Goal: Information Seeking & Learning: Find specific fact

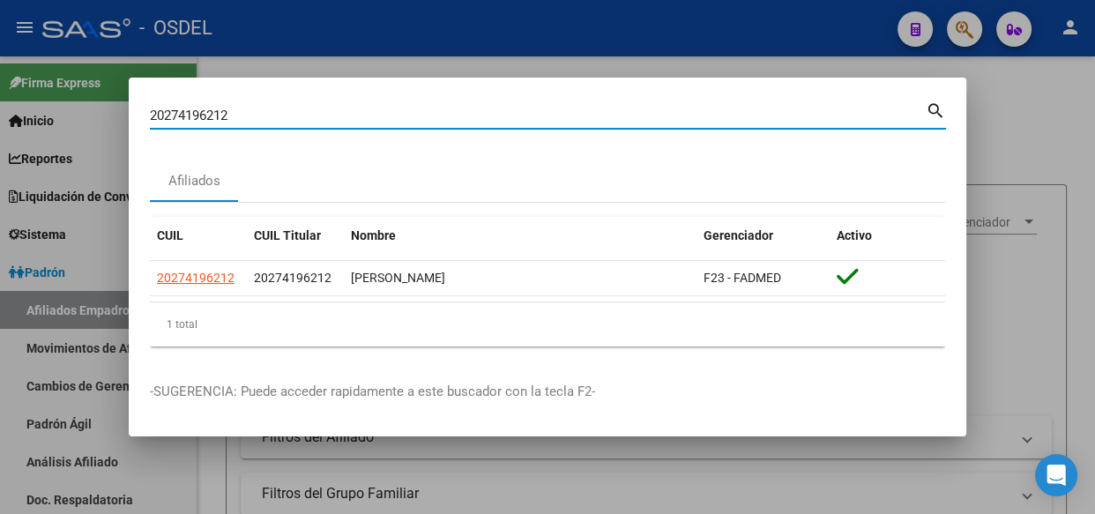
drag, startPoint x: 238, startPoint y: 108, endPoint x: 65, endPoint y: 115, distance: 172.9
click at [65, 115] on div "20274196212 Buscar (apellido, dni, cuil, nro traspaso, cuit, obra social) searc…" at bounding box center [547, 257] width 1095 height 514
paste input "734617049-8"
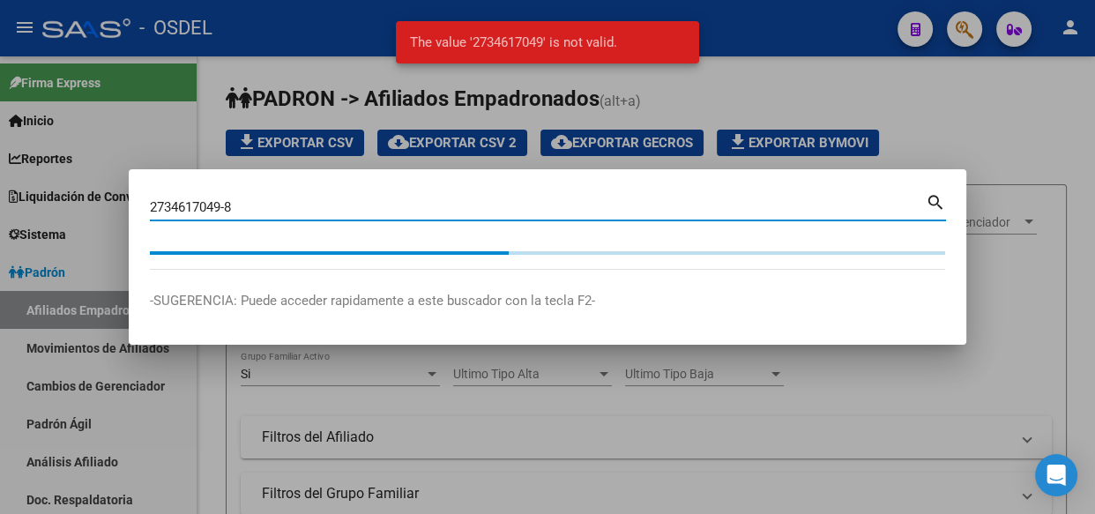
click at [283, 203] on input "2734617049-8" at bounding box center [538, 207] width 776 height 16
type input "2734617049"
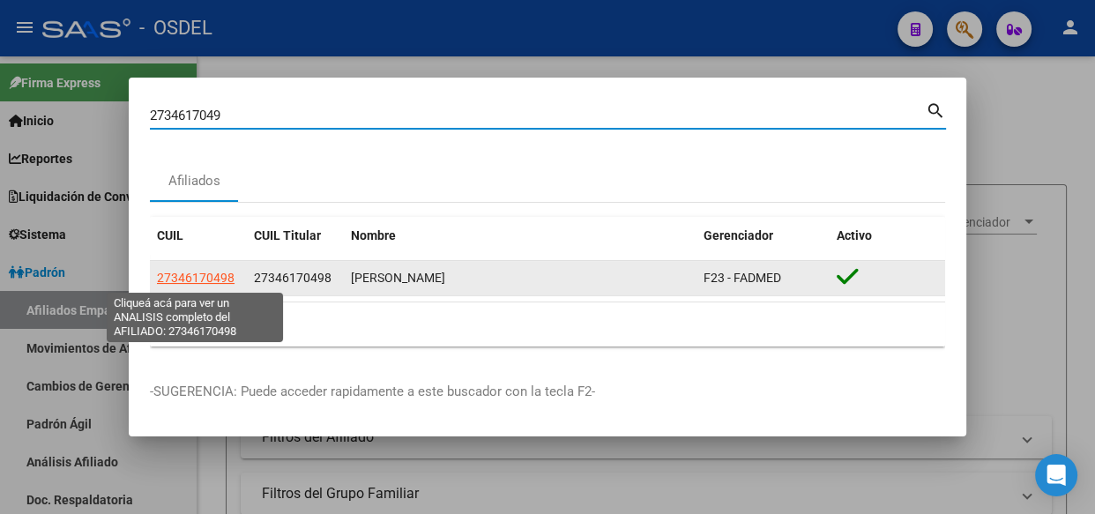
click at [202, 273] on span "27346170498" at bounding box center [196, 278] width 78 height 14
type textarea "27346170498"
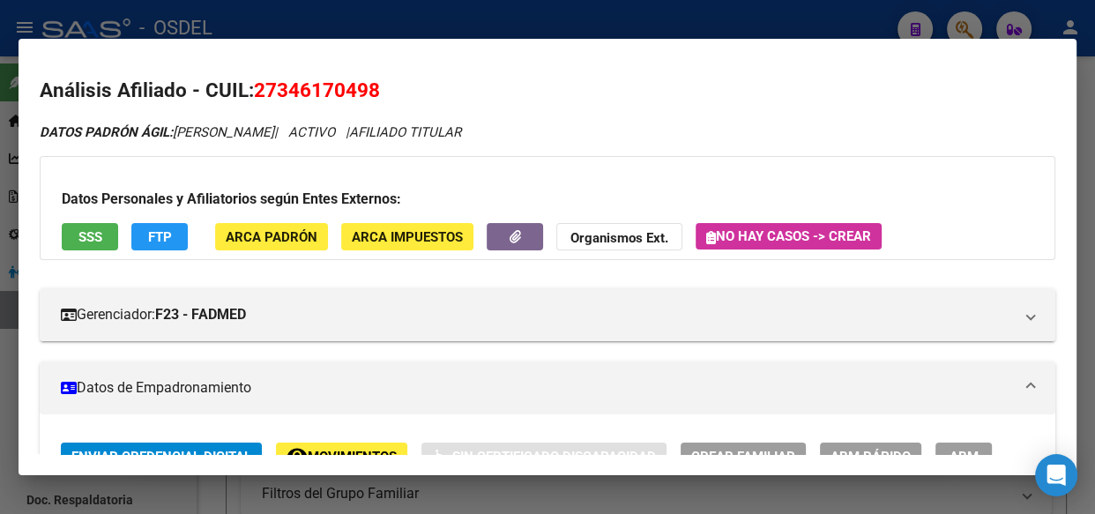
click at [100, 241] on span "SSS" at bounding box center [90, 237] width 24 height 16
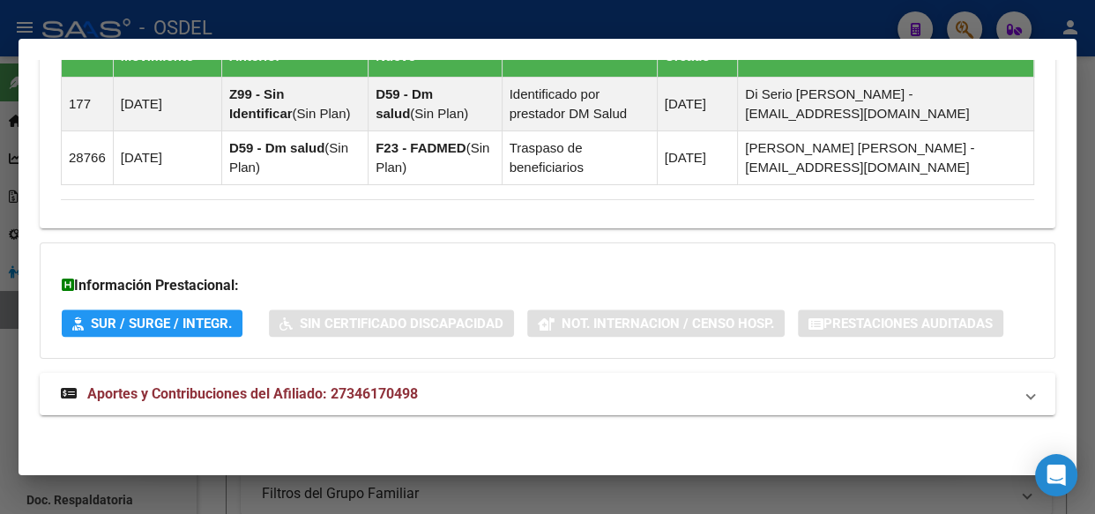
scroll to position [1394, 0]
click at [239, 392] on span "Aportes y Contribuciones del Afiliado: 27346170498" at bounding box center [252, 393] width 331 height 17
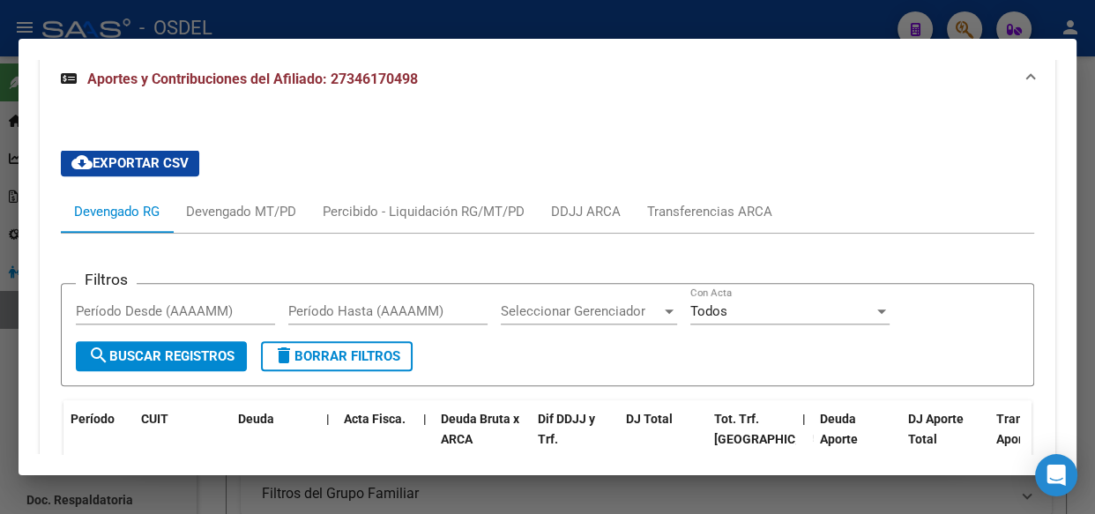
scroll to position [1795, 0]
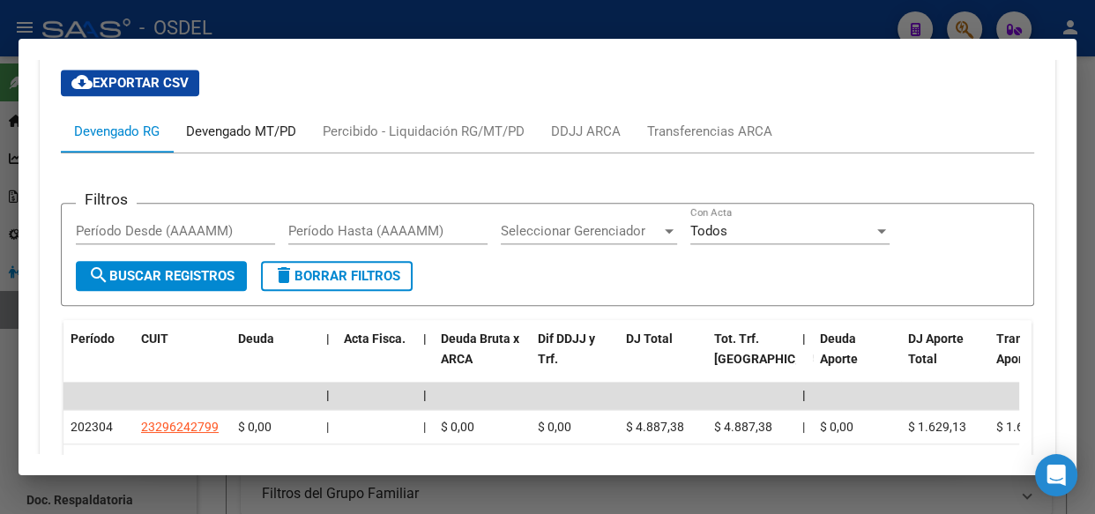
click at [246, 128] on div "Devengado MT/PD" at bounding box center [241, 131] width 110 height 19
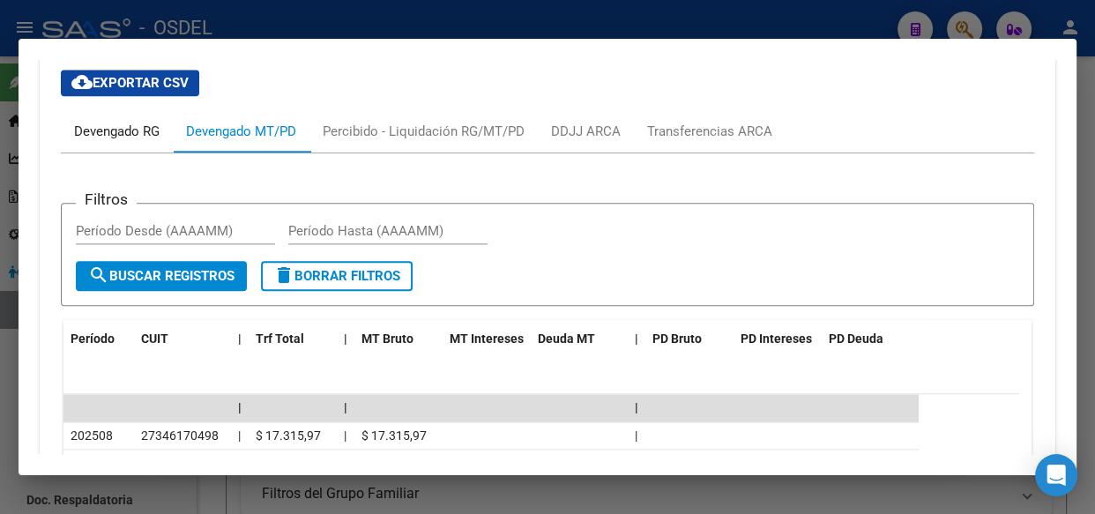
click at [143, 136] on div "Devengado RG" at bounding box center [117, 131] width 86 height 19
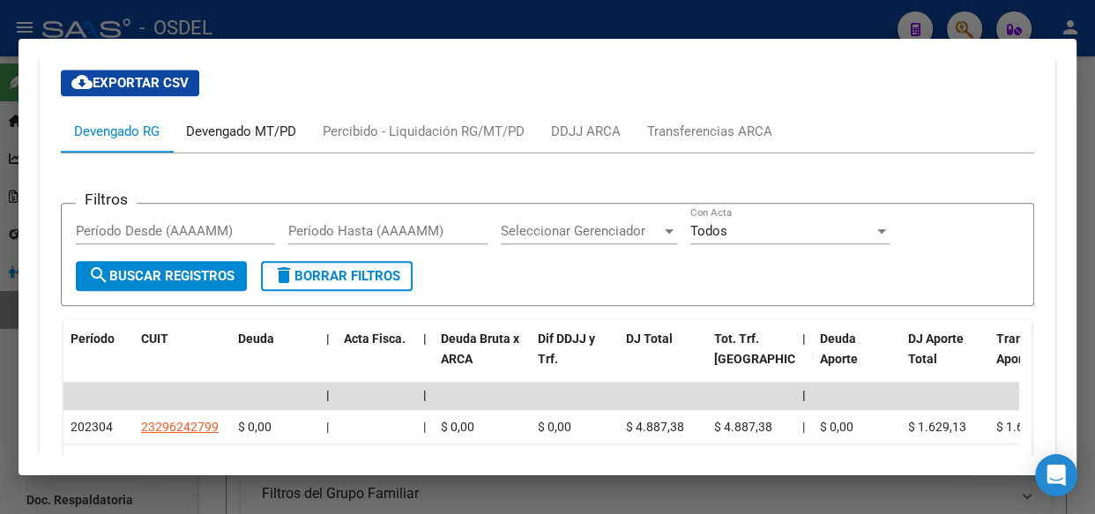
click at [267, 132] on div "Devengado MT/PD" at bounding box center [241, 131] width 110 height 19
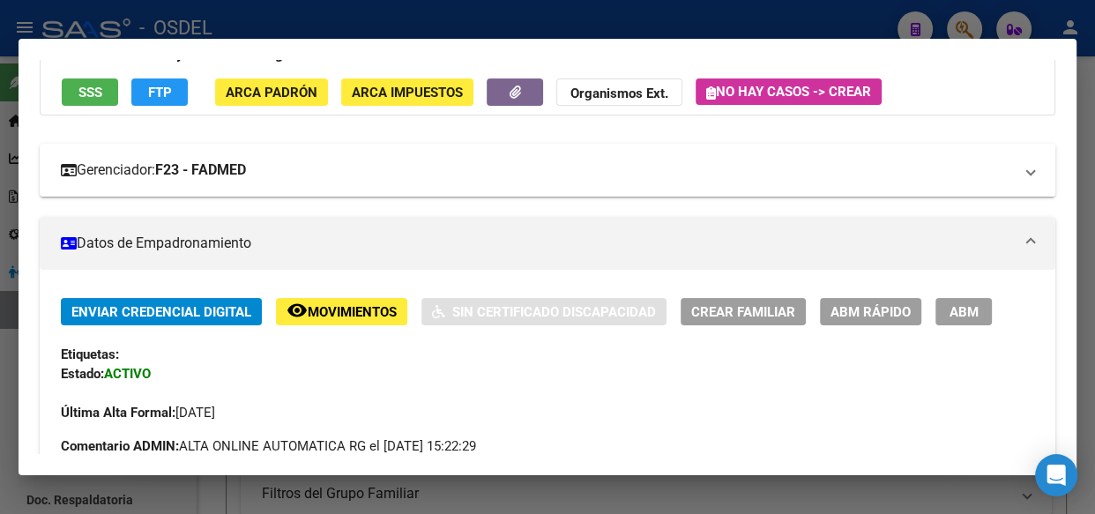
scroll to position [0, 0]
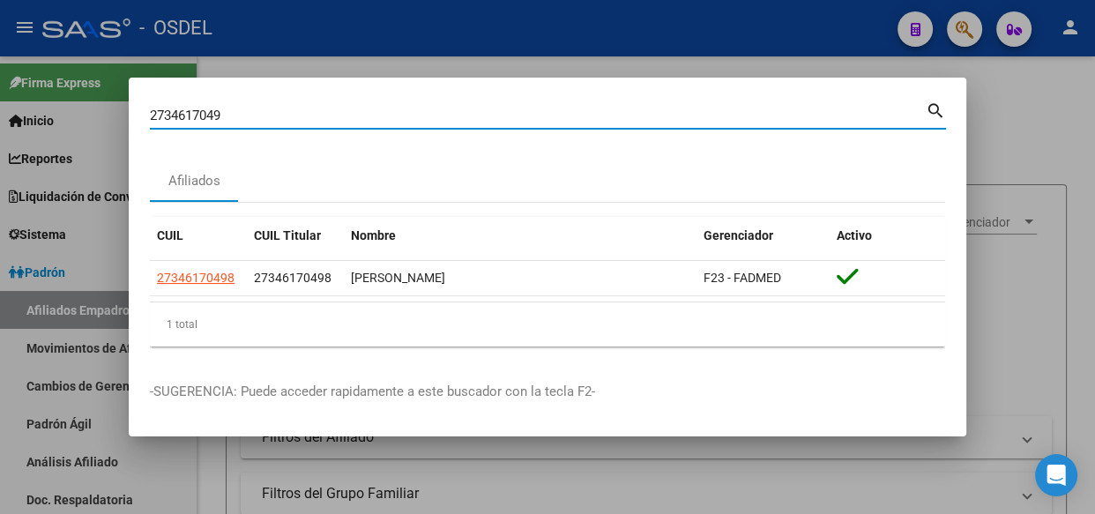
drag, startPoint x: 243, startPoint y: 115, endPoint x: 88, endPoint y: 113, distance: 155.2
click at [88, 113] on div "2734617049 Buscar (apellido, dni, cuil, nro traspaso, cuit, obra social) search…" at bounding box center [547, 257] width 1095 height 514
paste input "405122893"
type input "27405122893"
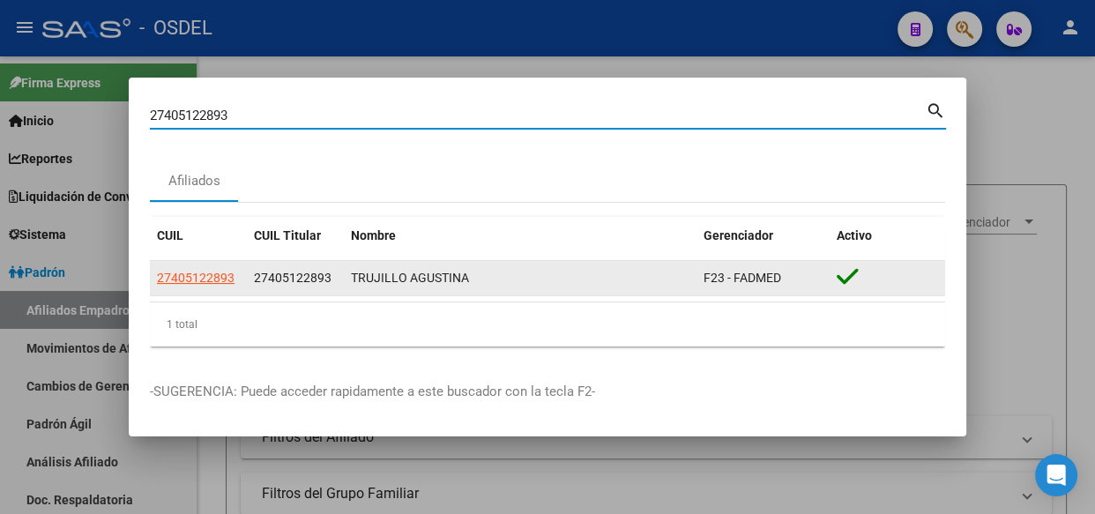
click at [232, 277] on span "27405122893" at bounding box center [196, 278] width 78 height 14
type textarea "27405122893"
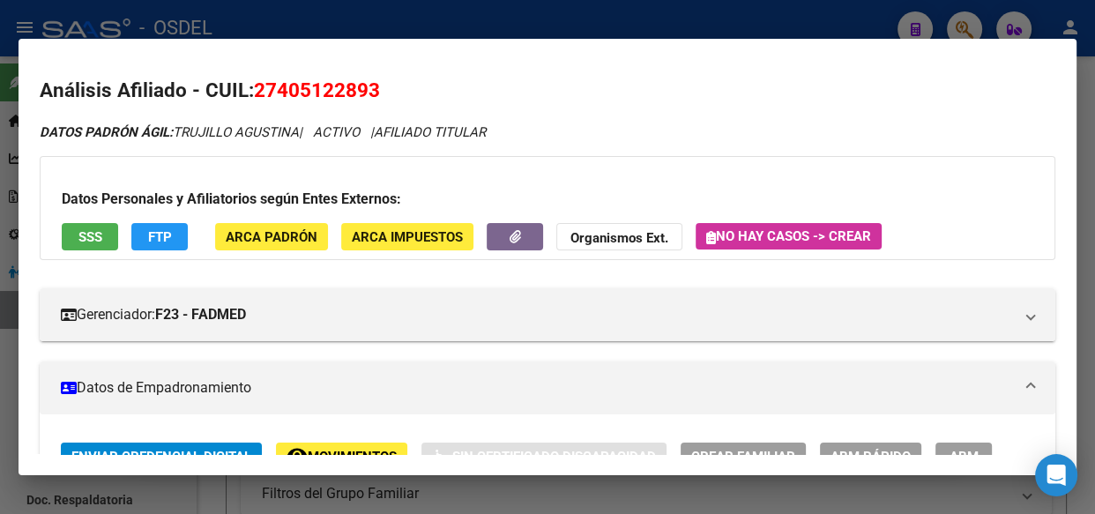
click at [89, 242] on span "SSS" at bounding box center [90, 237] width 24 height 16
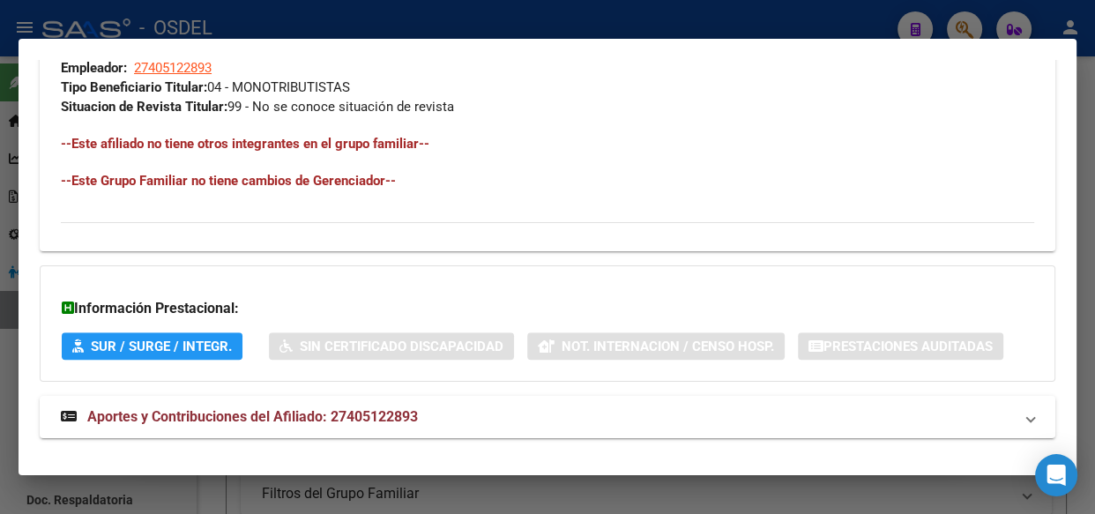
scroll to position [1063, 0]
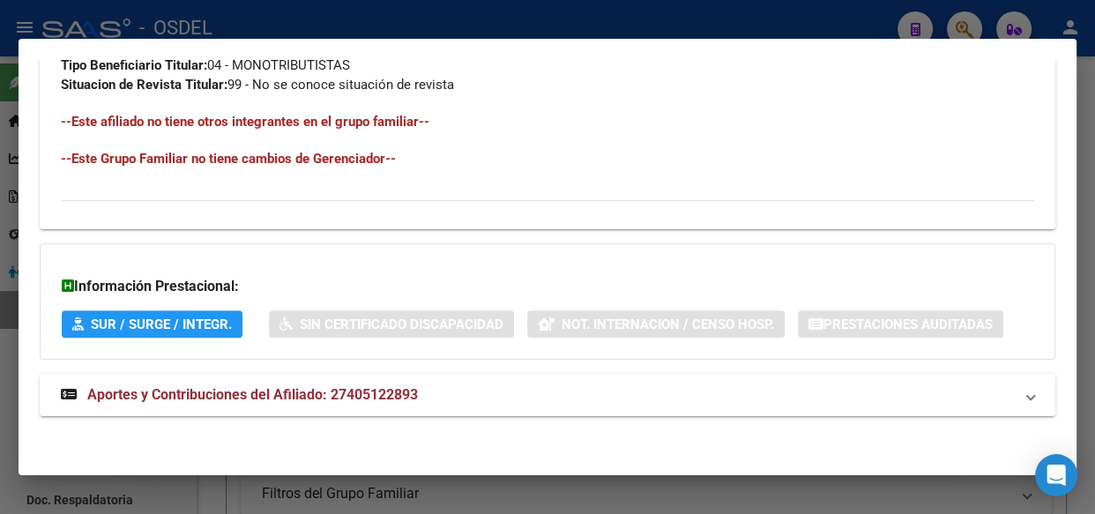
click at [324, 396] on span "Aportes y Contribuciones del Afiliado: 27405122893" at bounding box center [252, 394] width 331 height 17
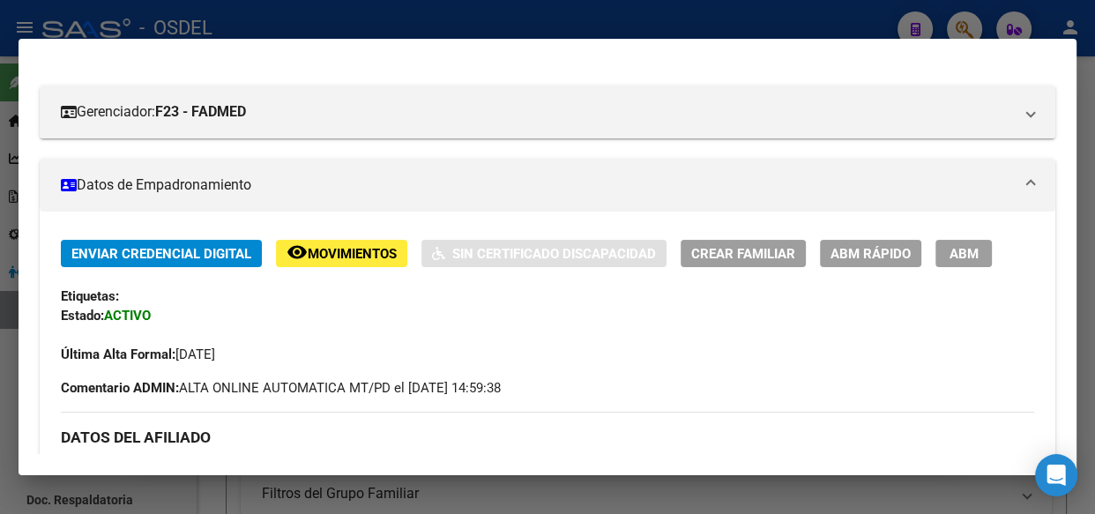
scroll to position [240, 0]
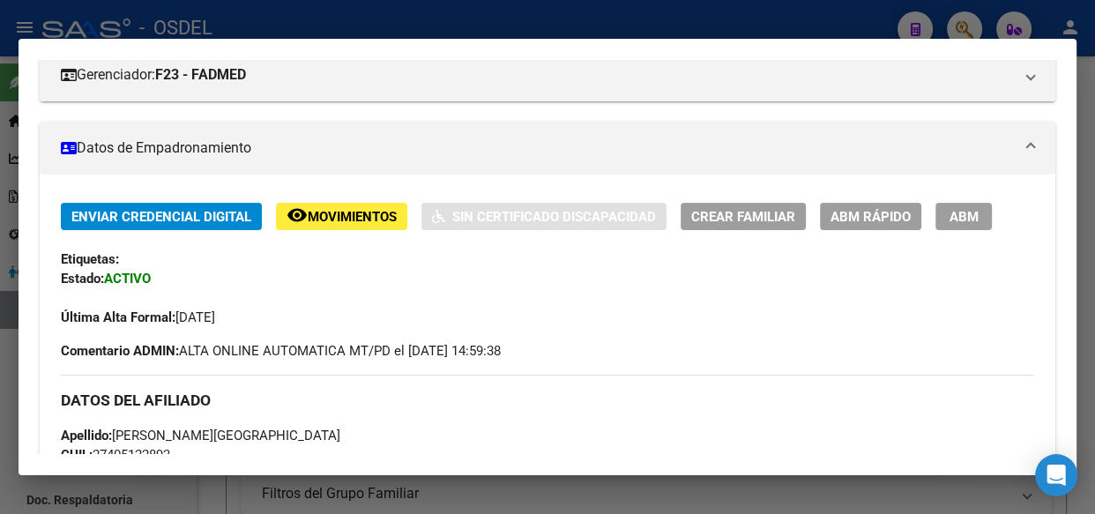
click at [335, 217] on span "Movimientos" at bounding box center [352, 217] width 89 height 16
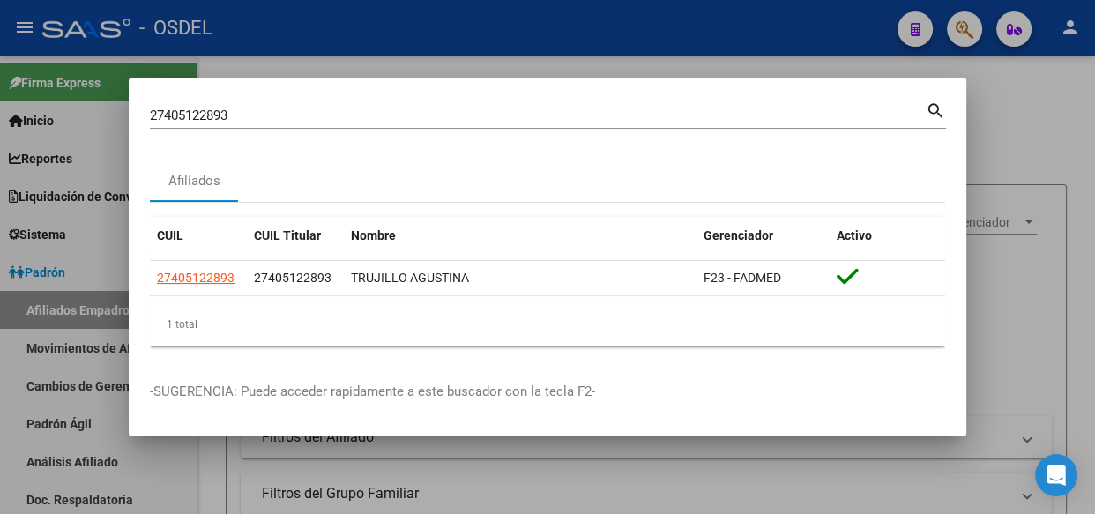
drag, startPoint x: 292, startPoint y: 118, endPoint x: 7, endPoint y: 98, distance: 285.5
click at [7, 98] on div "27405122893 Buscar (apellido, dni, cuil, nro traspaso, cuit, obra social) searc…" at bounding box center [547, 257] width 1095 height 514
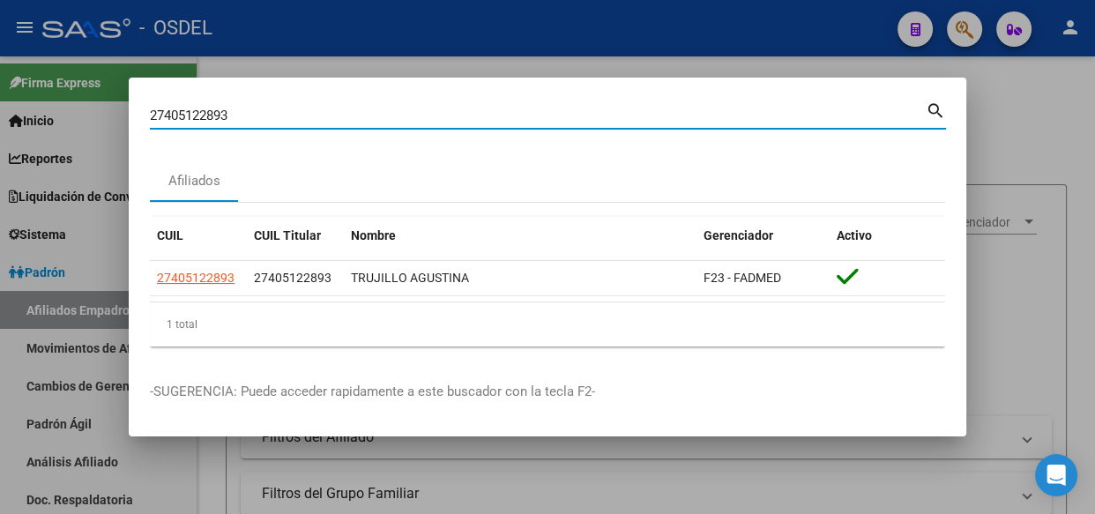
paste input "0250605162"
type input "20250605162"
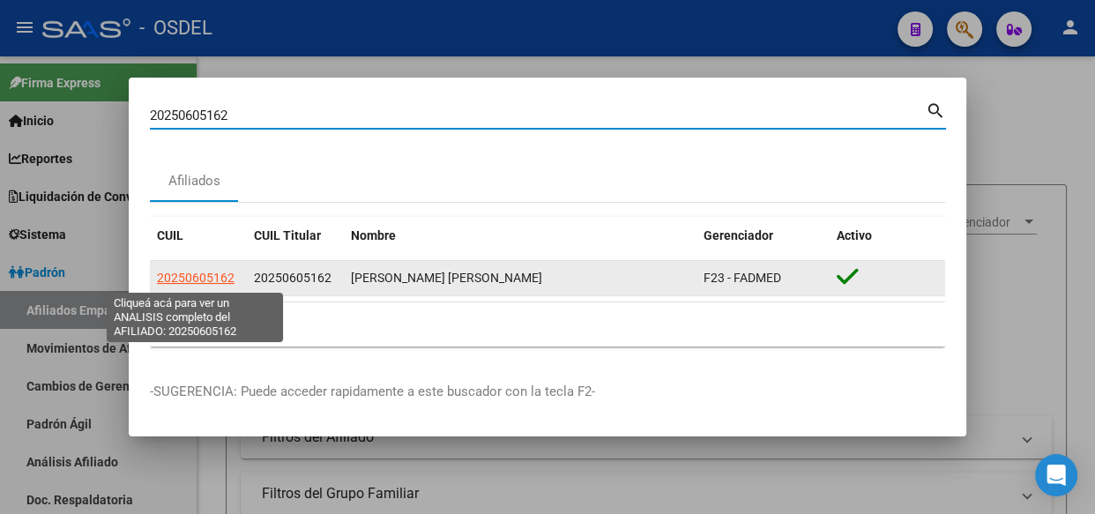
click at [220, 280] on span "20250605162" at bounding box center [196, 278] width 78 height 14
type textarea "20250605162"
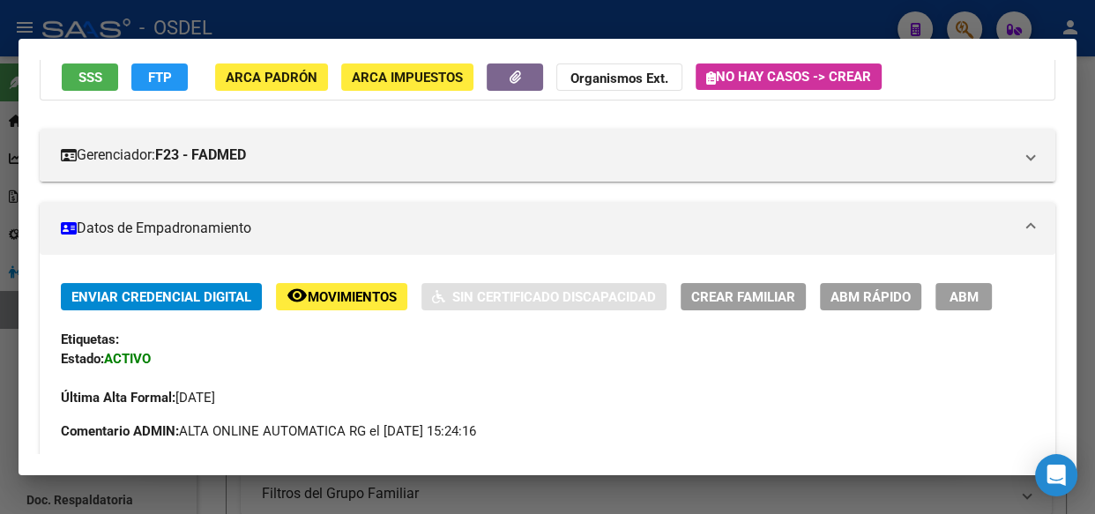
scroll to position [0, 0]
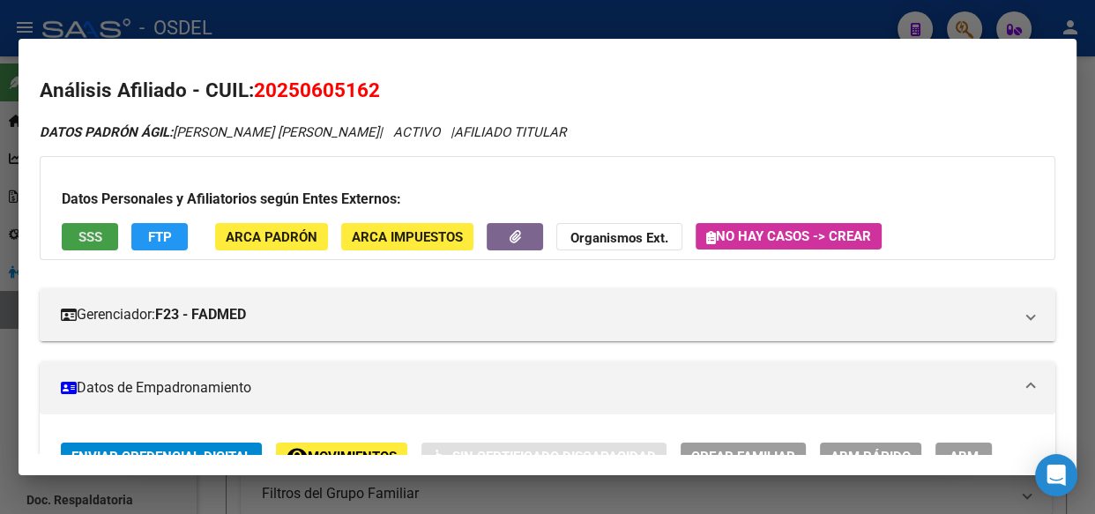
click at [97, 235] on span "SSS" at bounding box center [90, 237] width 24 height 16
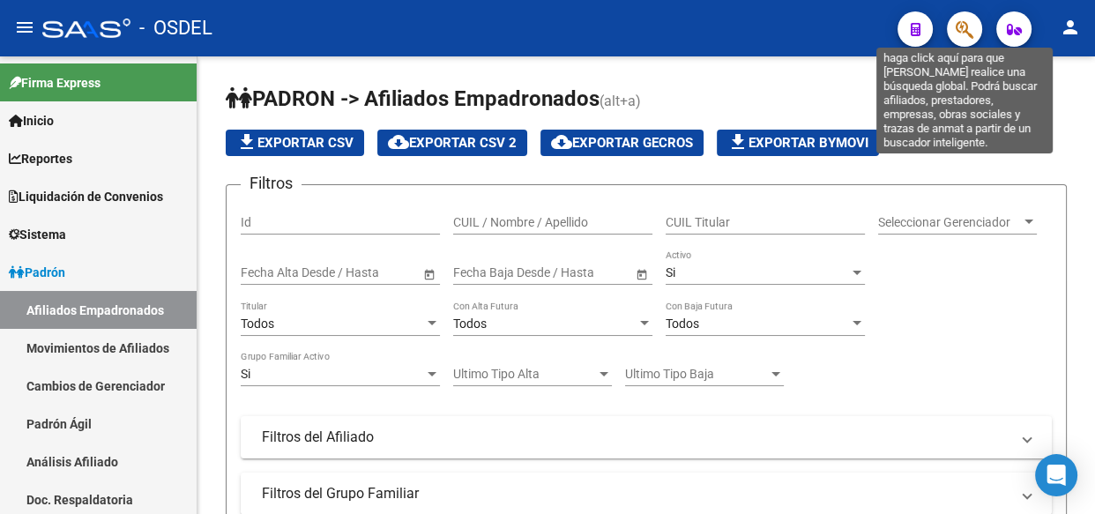
click at [966, 27] on icon "button" at bounding box center [965, 29] width 18 height 20
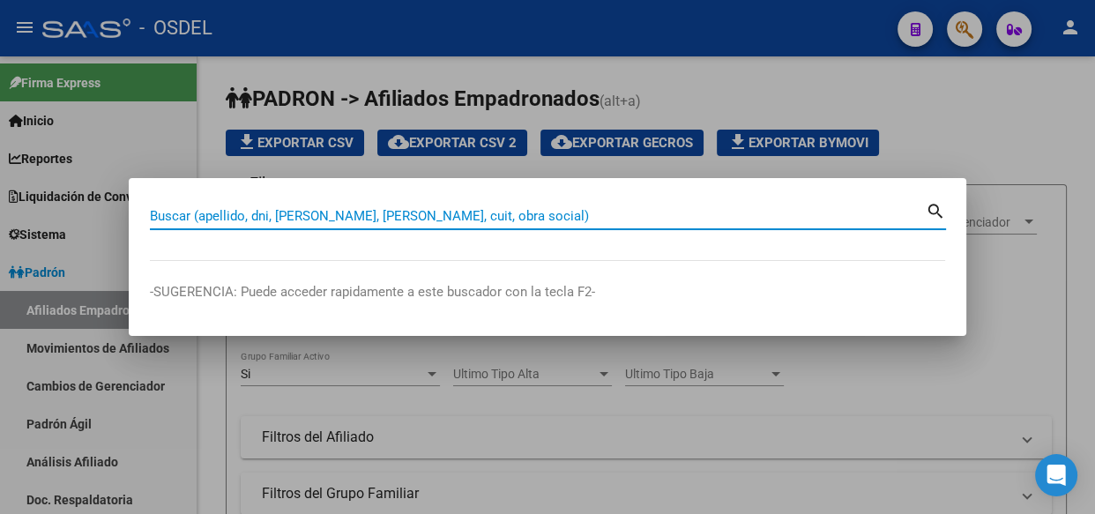
paste input "20425831179"
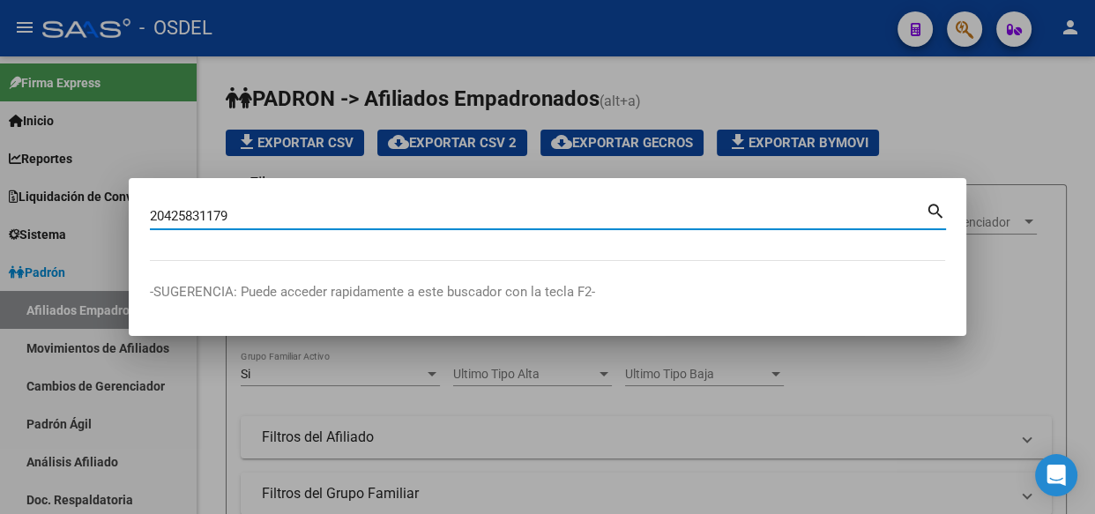
type input "20425831179"
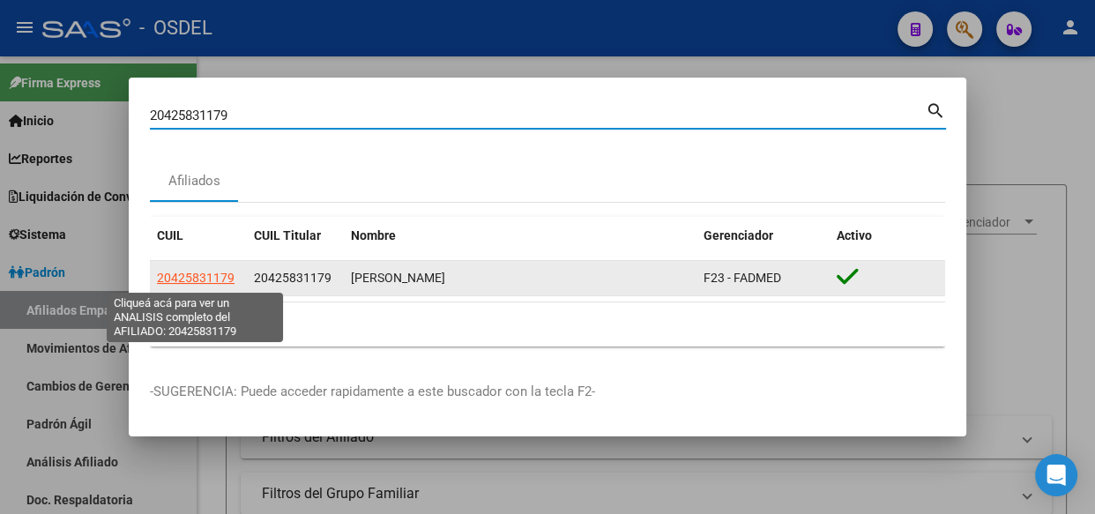
click at [198, 273] on span "20425831179" at bounding box center [196, 278] width 78 height 14
type textarea "20425831179"
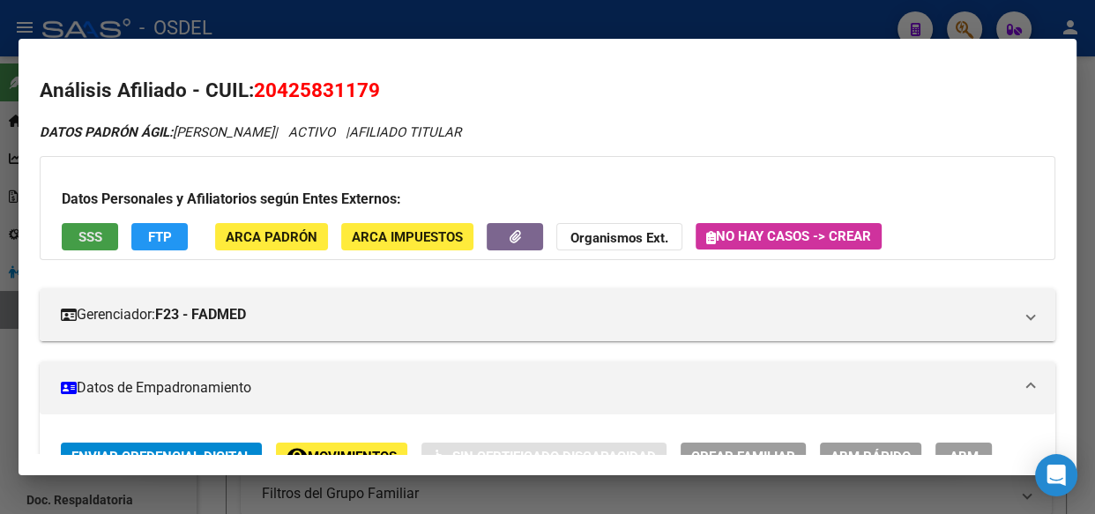
click at [98, 237] on span "SSS" at bounding box center [90, 237] width 24 height 16
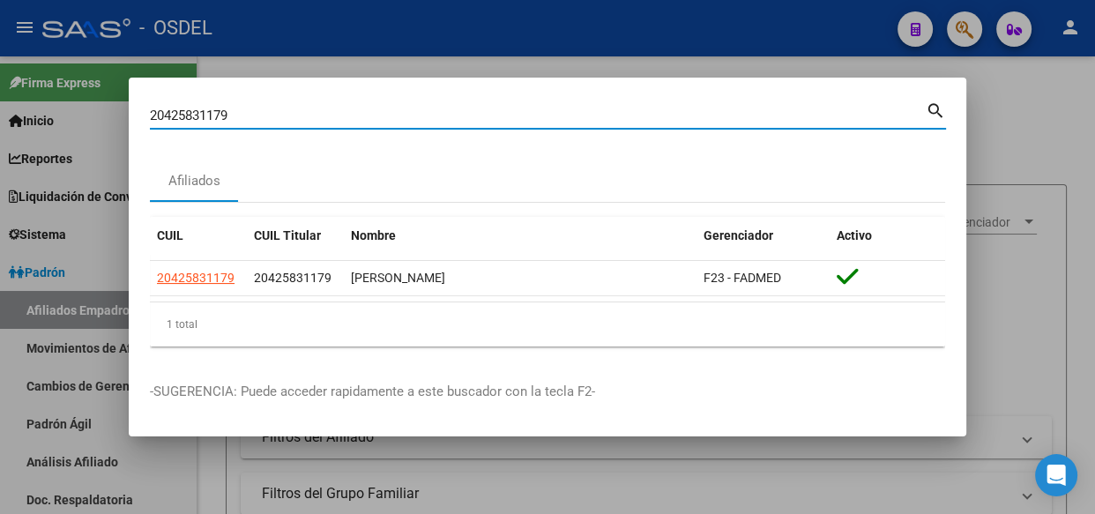
drag, startPoint x: 242, startPoint y: 114, endPoint x: 124, endPoint y: 115, distance: 118.2
click at [124, 115] on div "20425831179 Buscar (apellido, dni, cuil, nro traspaso, cuit, obra social) searc…" at bounding box center [547, 257] width 1095 height 514
paste input "7365219236"
type input "27365219236"
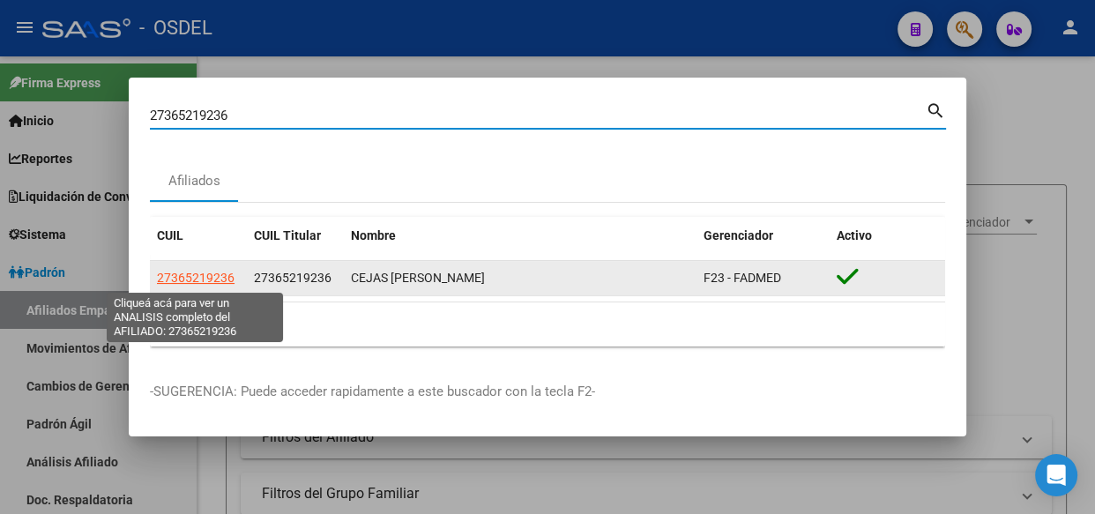
click at [198, 281] on span "27365219236" at bounding box center [196, 278] width 78 height 14
type textarea "27365219236"
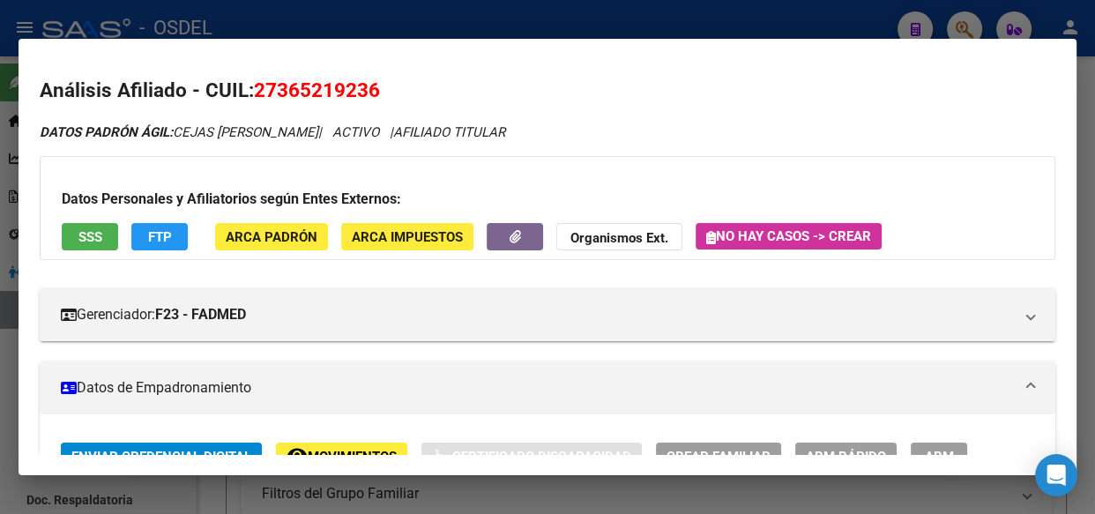
click at [100, 232] on span "SSS" at bounding box center [90, 237] width 24 height 16
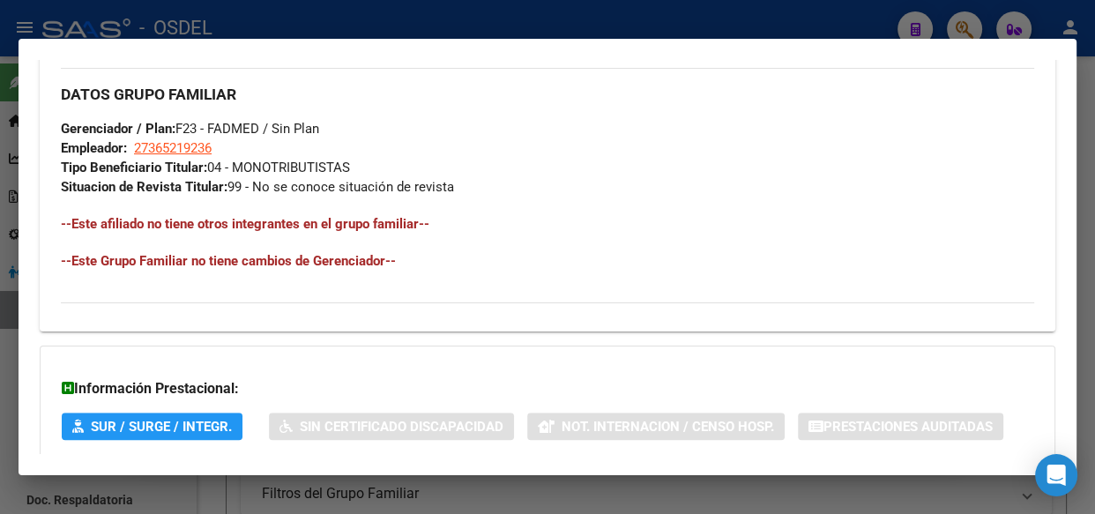
scroll to position [1063, 0]
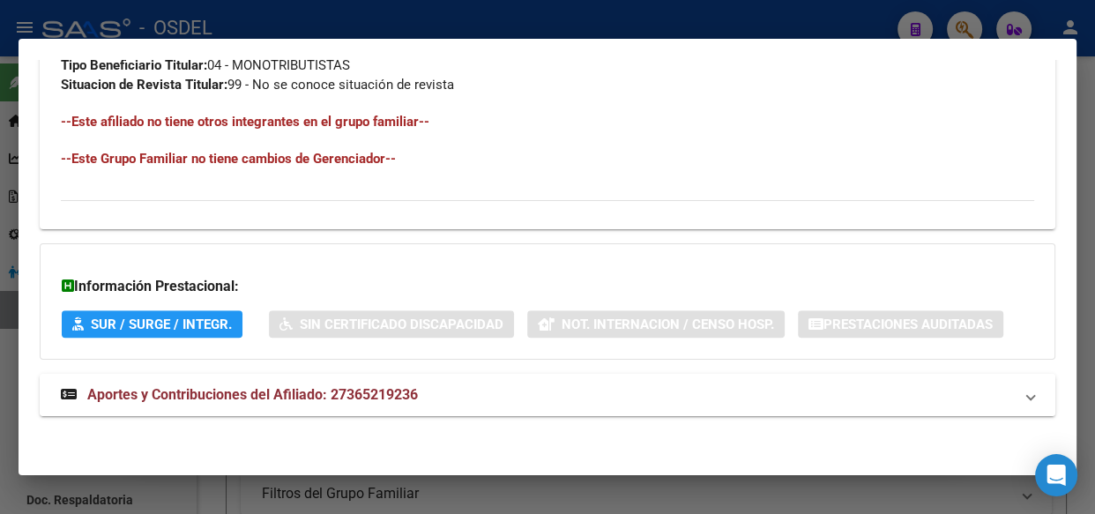
click at [295, 397] on span "Aportes y Contribuciones del Afiliado: 27365219236" at bounding box center [252, 394] width 331 height 17
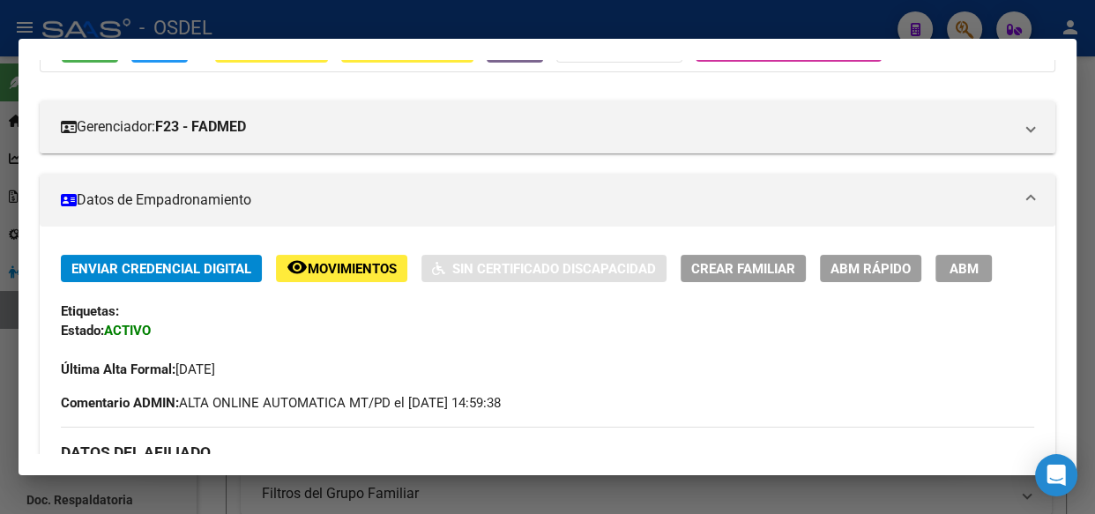
scroll to position [182, 0]
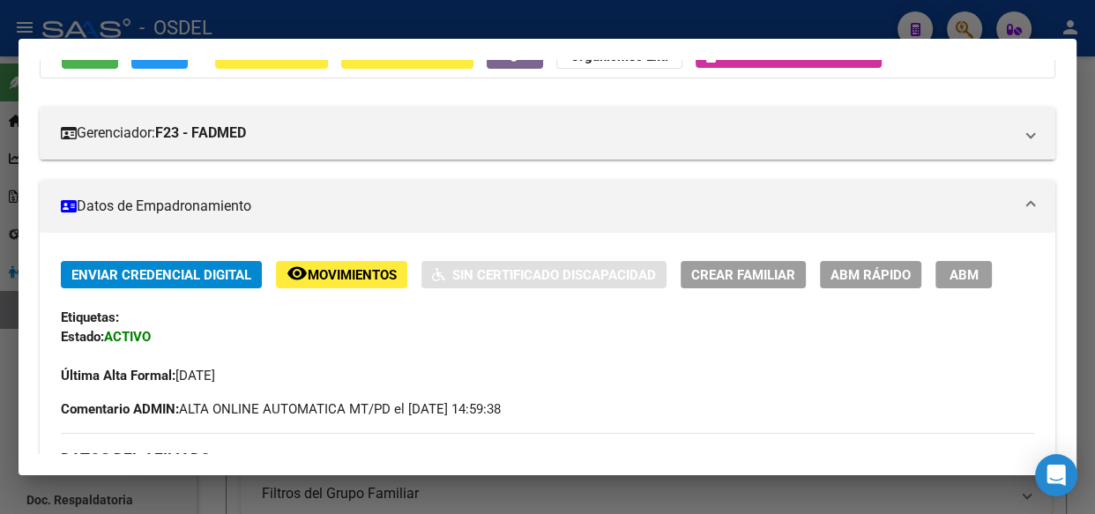
click at [317, 267] on span "Movimientos" at bounding box center [352, 275] width 89 height 16
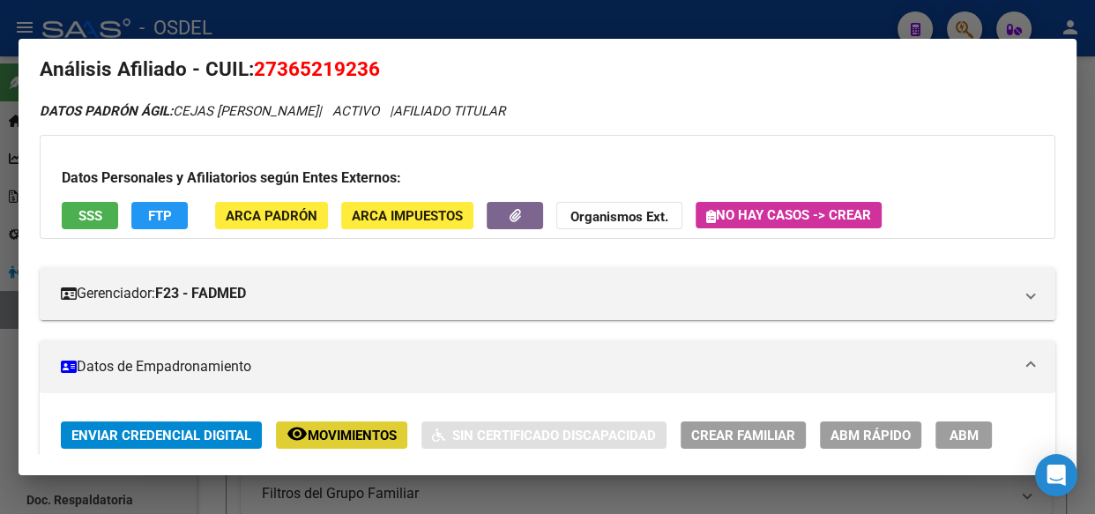
click at [167, 220] on span "FTP" at bounding box center [160, 216] width 24 height 16
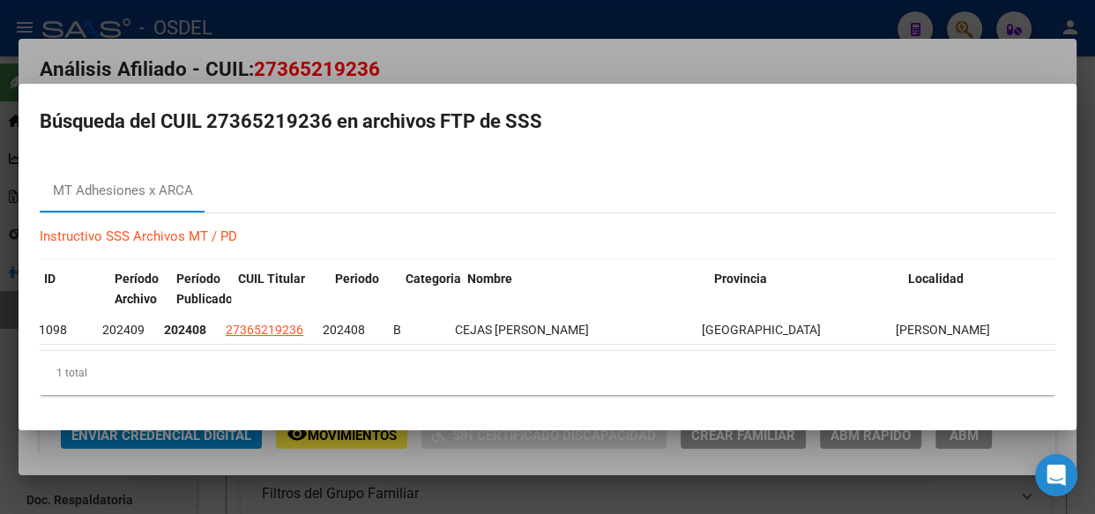
scroll to position [0, 0]
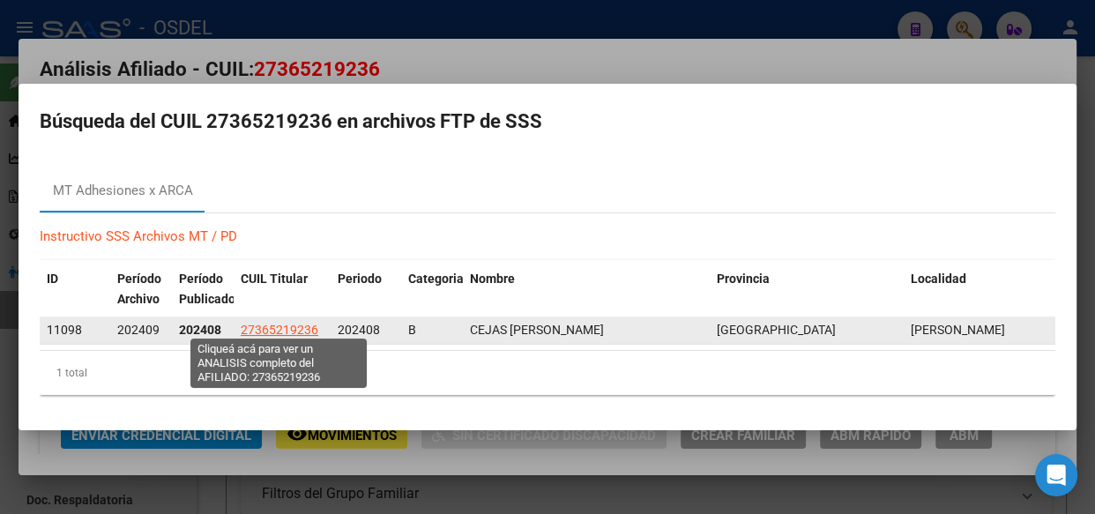
click at [271, 323] on span "27365219236" at bounding box center [280, 330] width 78 height 14
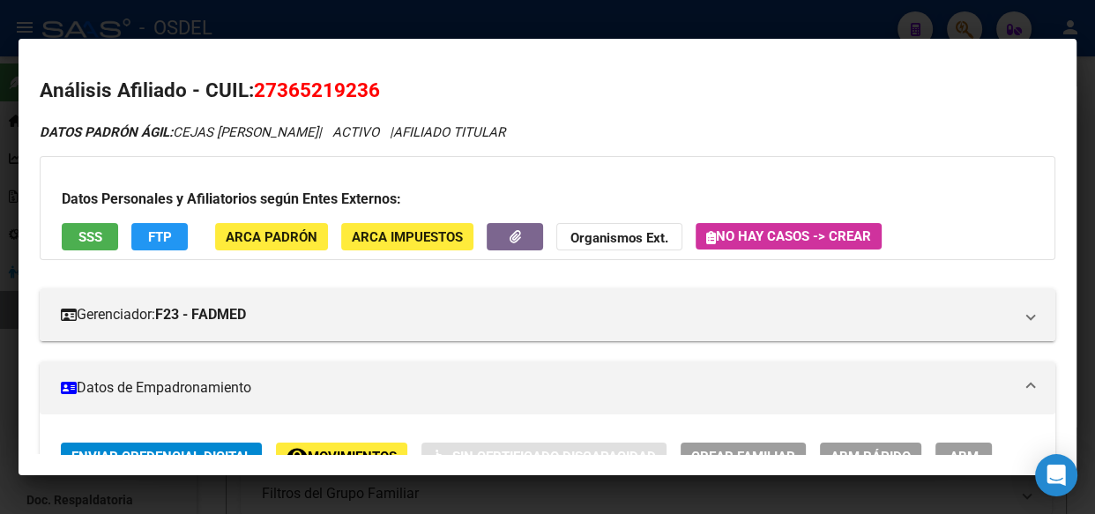
click at [95, 246] on button "SSS" at bounding box center [90, 236] width 56 height 27
click at [79, 229] on span "SSS" at bounding box center [90, 237] width 24 height 16
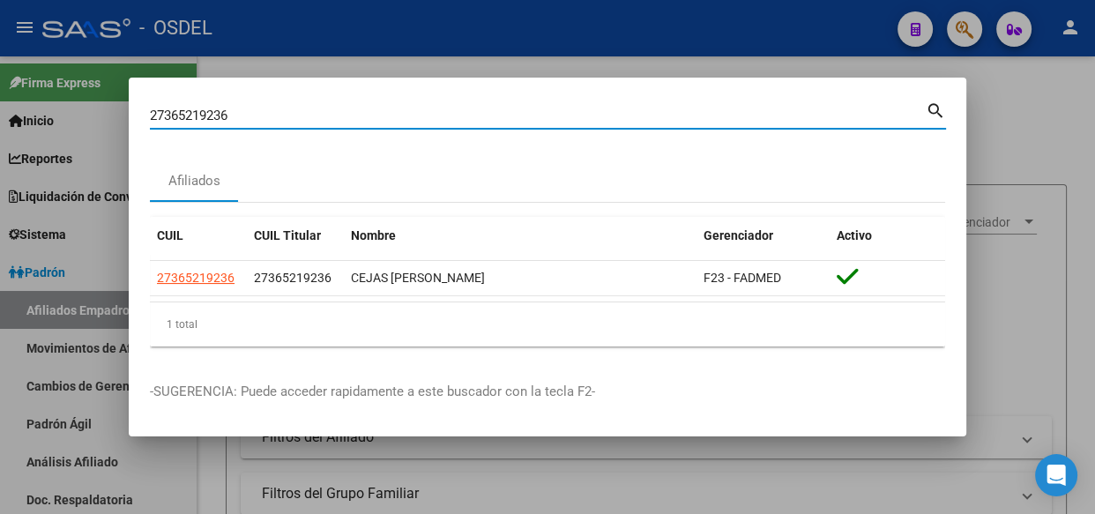
drag, startPoint x: 246, startPoint y: 116, endPoint x: 35, endPoint y: 90, distance: 212.4
click at [35, 90] on div "27365219236 Buscar (apellido, dni, cuil, nro traspaso, cuit, obra social) searc…" at bounding box center [547, 257] width 1095 height 514
paste input "-55162767-0"
type input "27551627670"
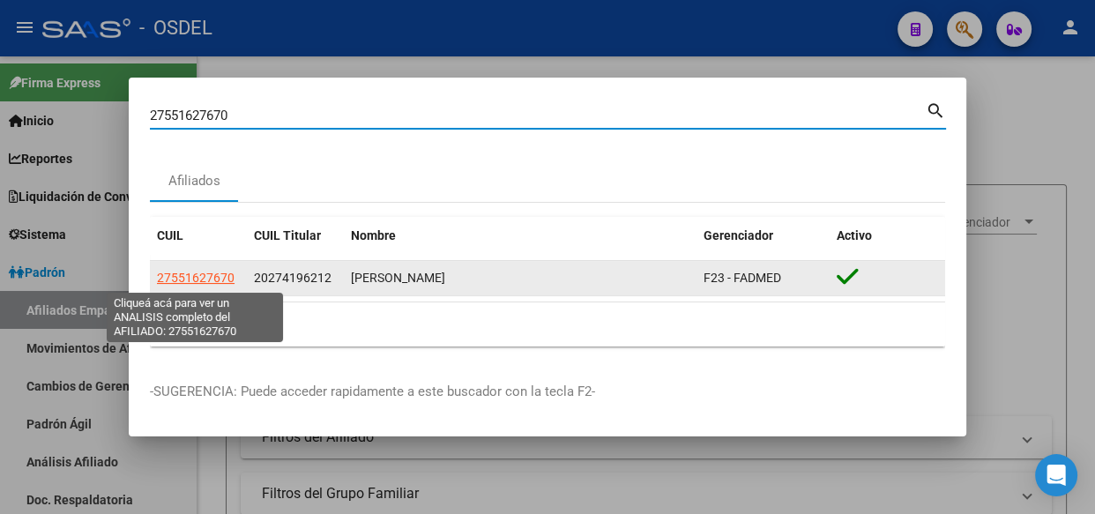
click at [210, 280] on span "27551627670" at bounding box center [196, 278] width 78 height 14
type textarea "27551627670"
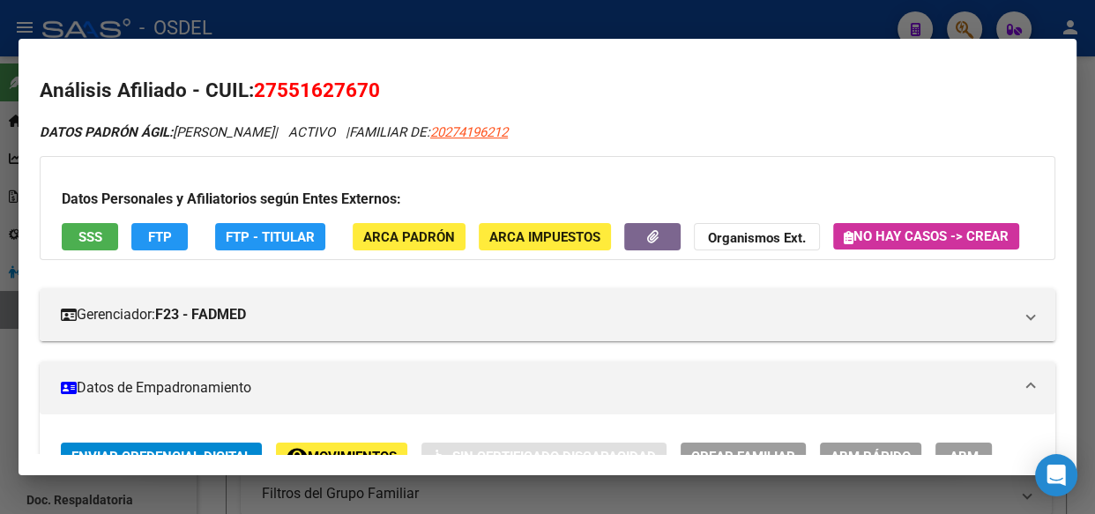
click at [107, 224] on button "SSS" at bounding box center [90, 236] width 56 height 27
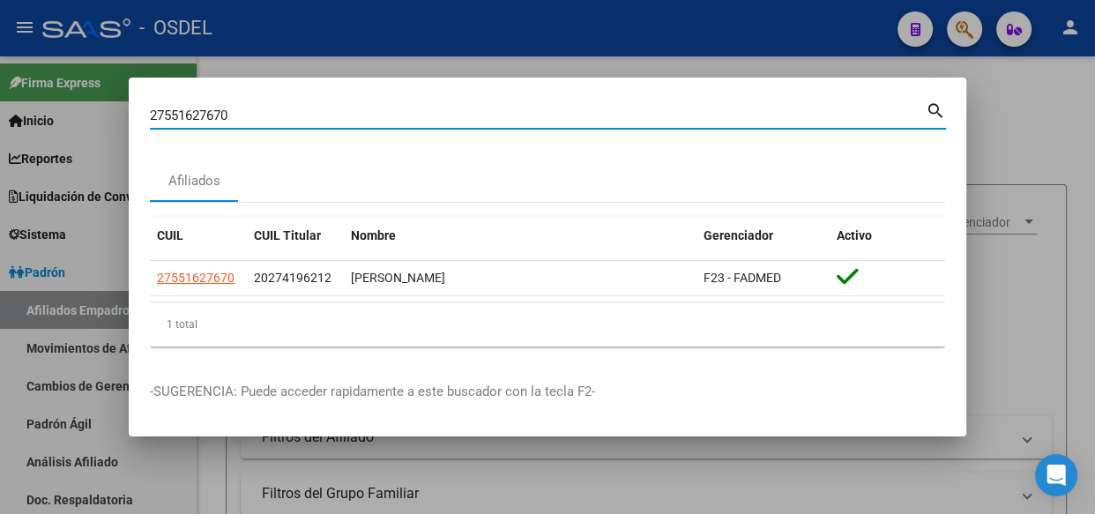
drag, startPoint x: 268, startPoint y: 112, endPoint x: 137, endPoint y: 112, distance: 131.4
click at [137, 112] on mat-dialog-content "27551627670 Buscar (apellido, dni, cuil, [PERSON_NAME], cuit, obra social) sear…" at bounding box center [548, 230] width 838 height 262
paste input "0204421146"
type input "20204421146"
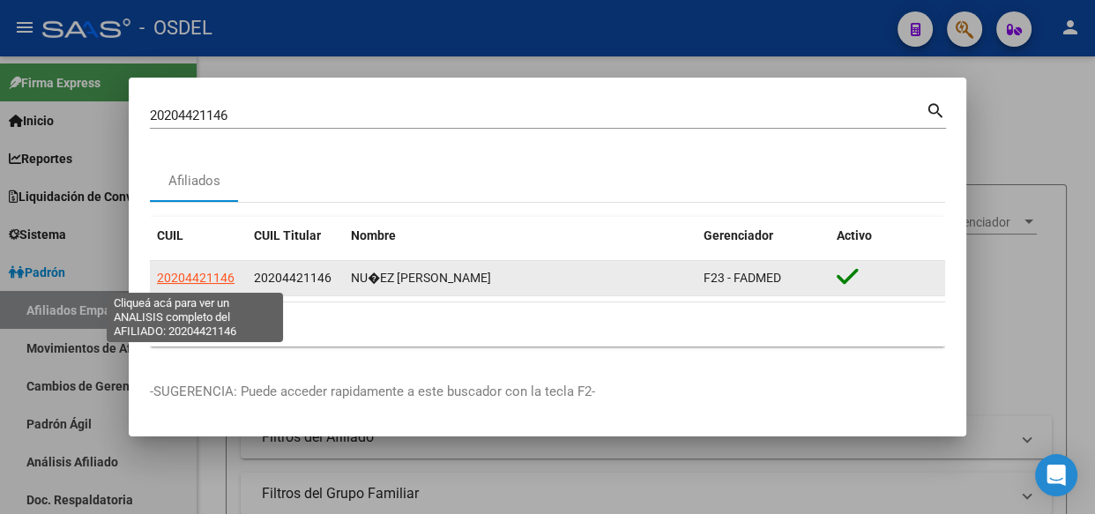
click at [213, 280] on span "20204421146" at bounding box center [196, 278] width 78 height 14
type textarea "20204421146"
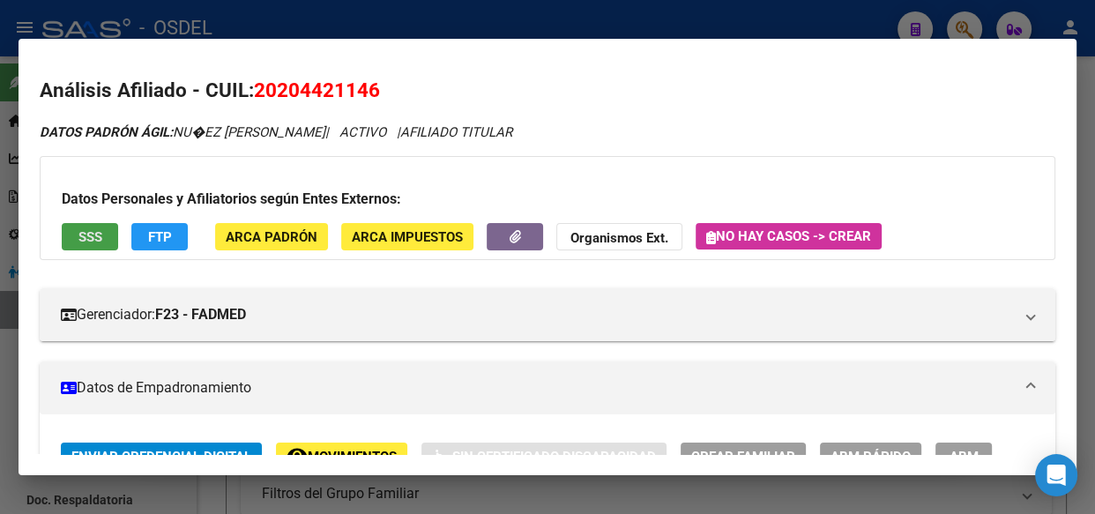
click at [81, 233] on span "SSS" at bounding box center [90, 237] width 24 height 16
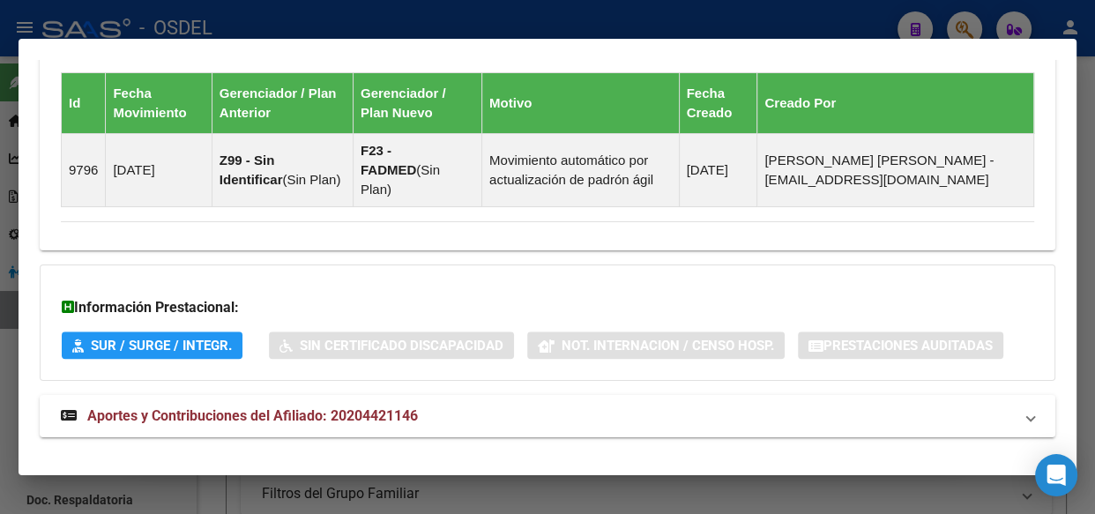
scroll to position [1212, 0]
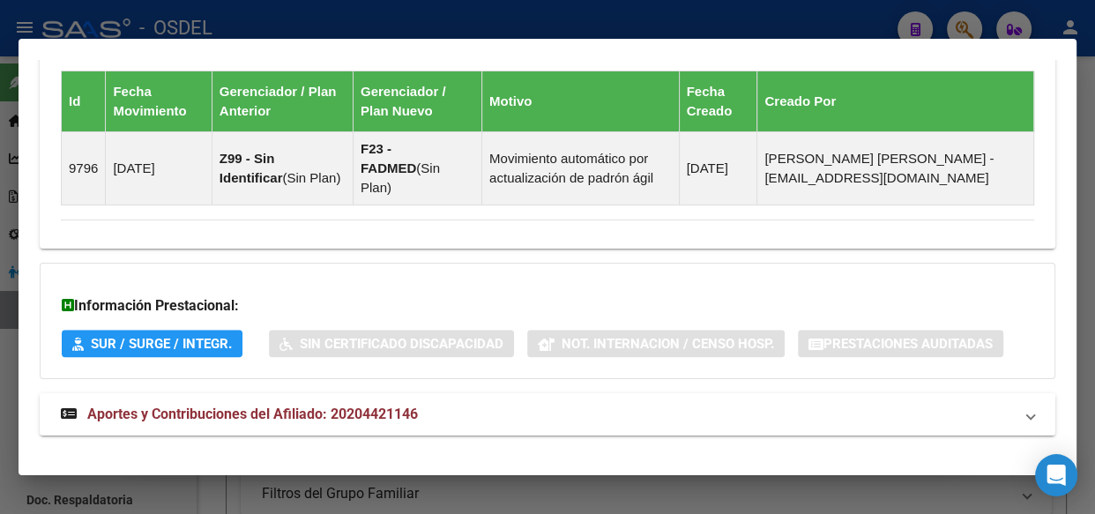
click at [277, 406] on span "Aportes y Contribuciones del Afiliado: 20204421146" at bounding box center [252, 414] width 331 height 17
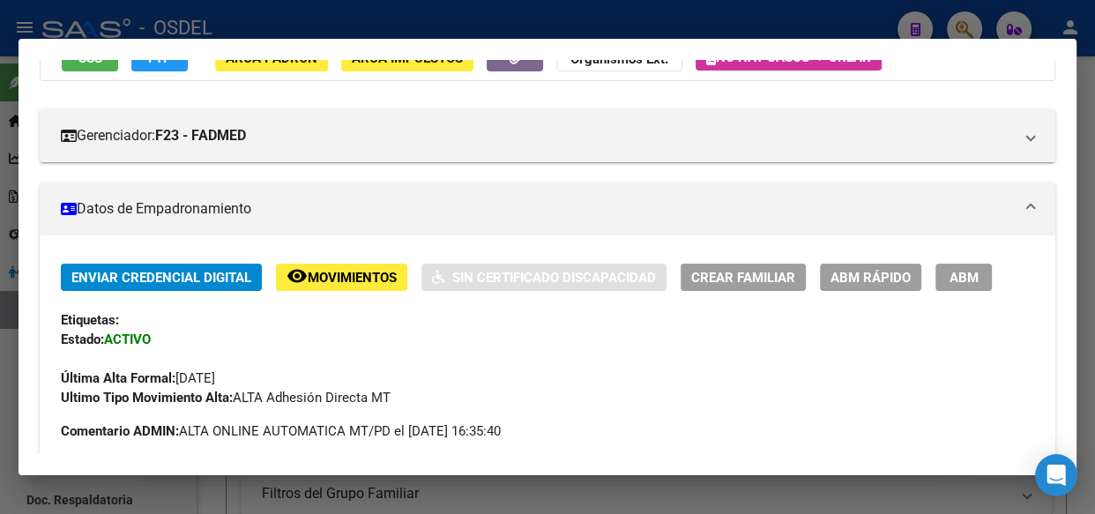
scroll to position [170, 0]
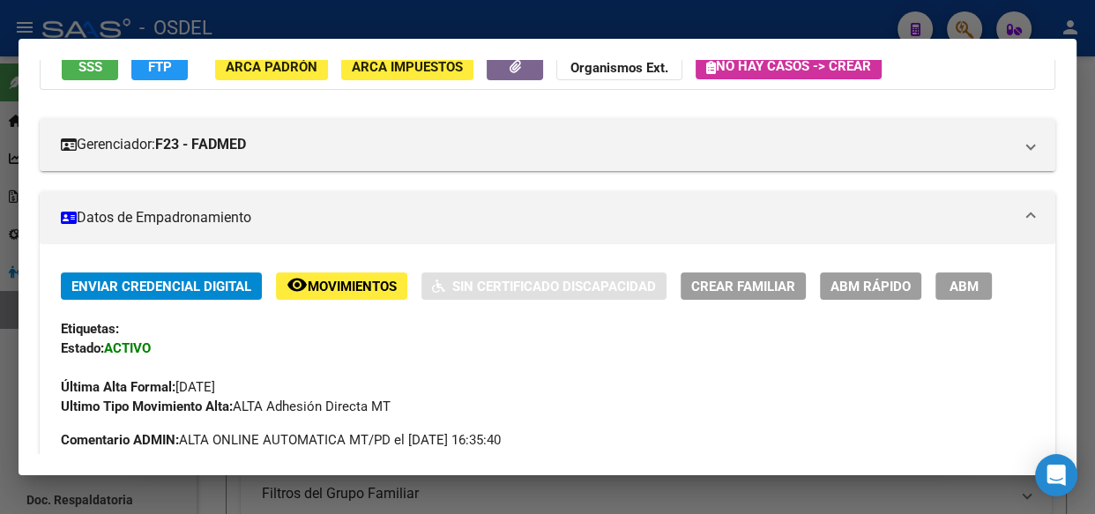
click at [220, 211] on mat-panel-title "Datos de Empadronamiento" at bounding box center [537, 217] width 952 height 21
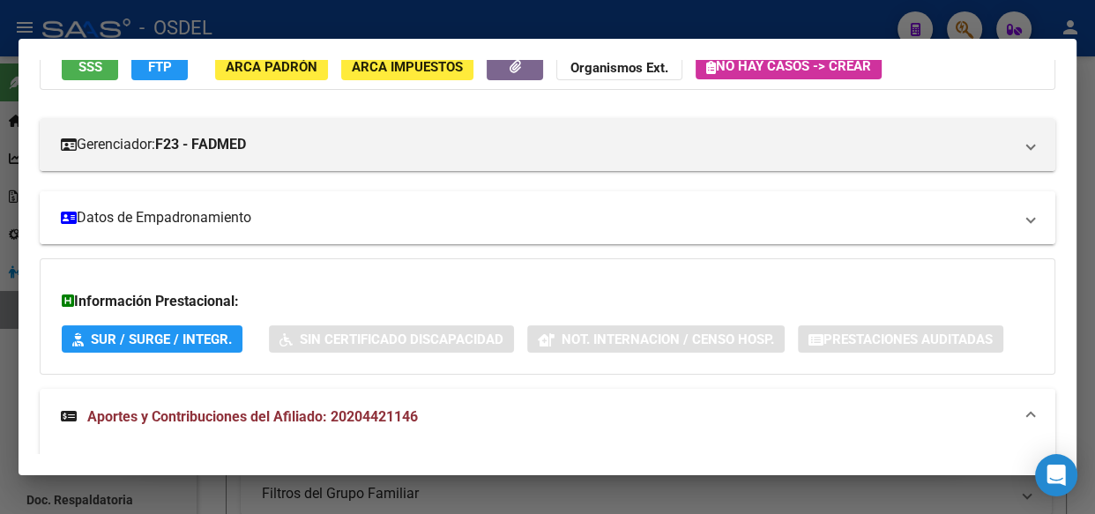
click at [220, 211] on mat-panel-title "Datos de Empadronamiento" at bounding box center [537, 217] width 952 height 21
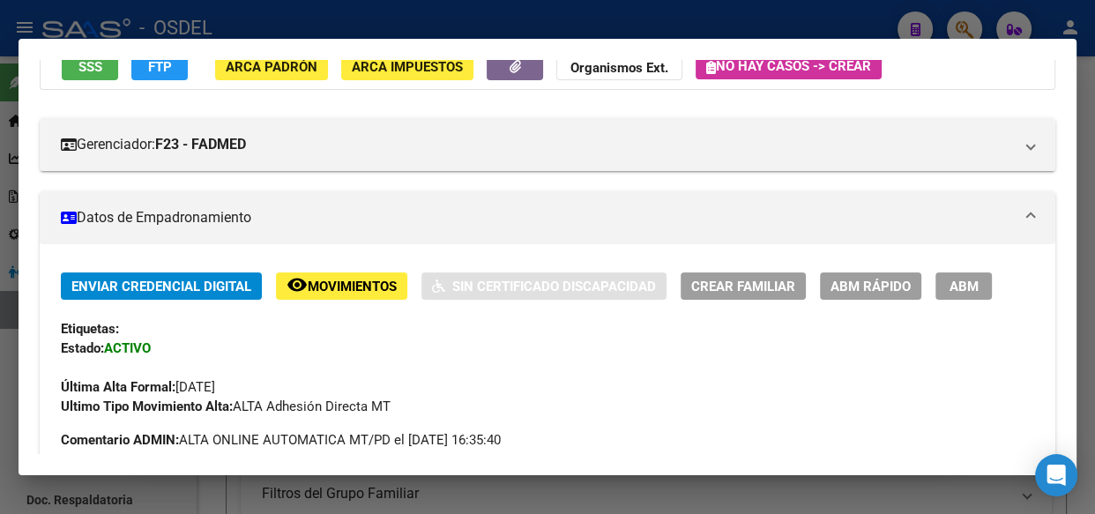
click at [315, 282] on span "Movimientos" at bounding box center [352, 287] width 89 height 16
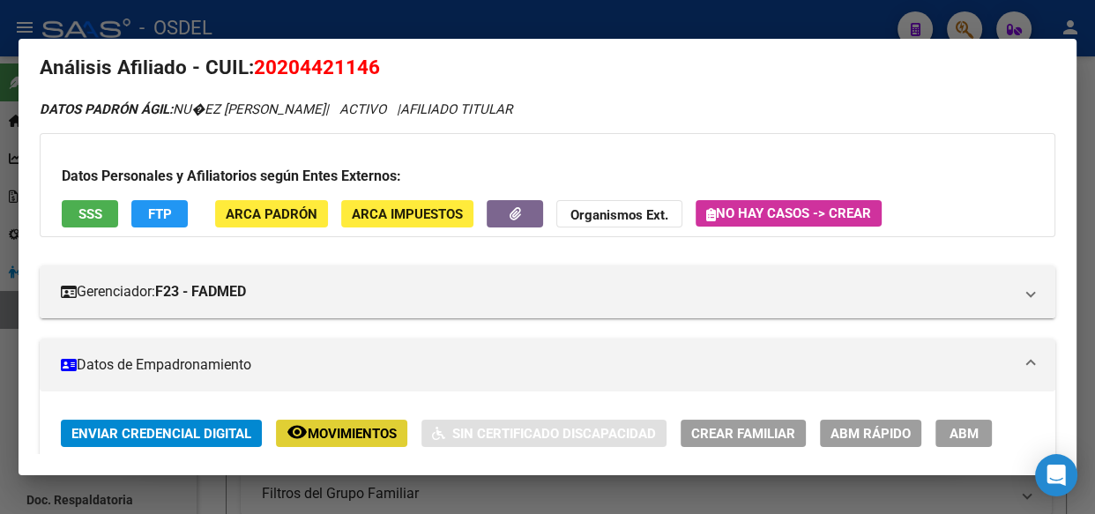
scroll to position [10, 0]
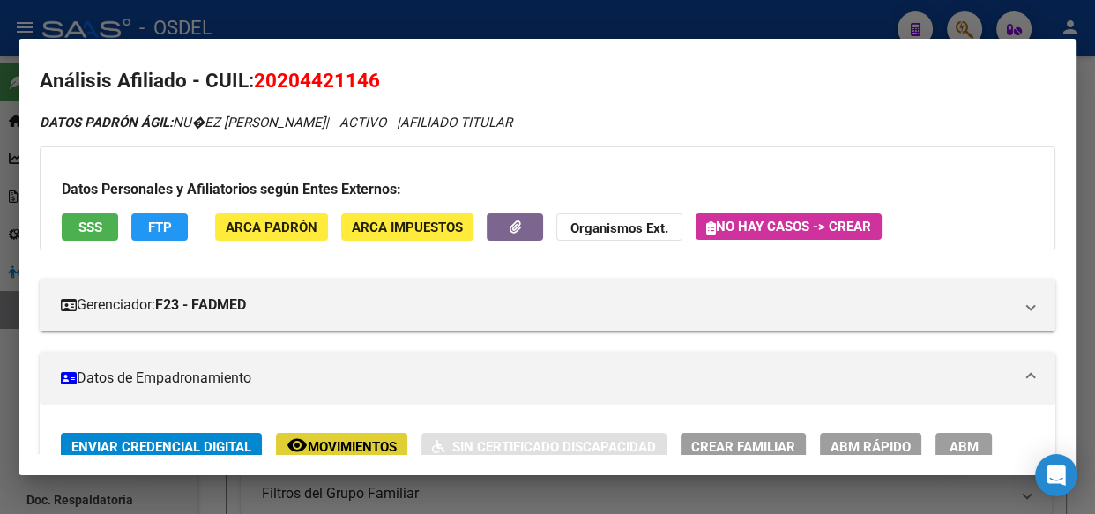
click at [105, 217] on button "SSS" at bounding box center [90, 226] width 56 height 27
click at [161, 235] on button "FTP" at bounding box center [159, 226] width 56 height 27
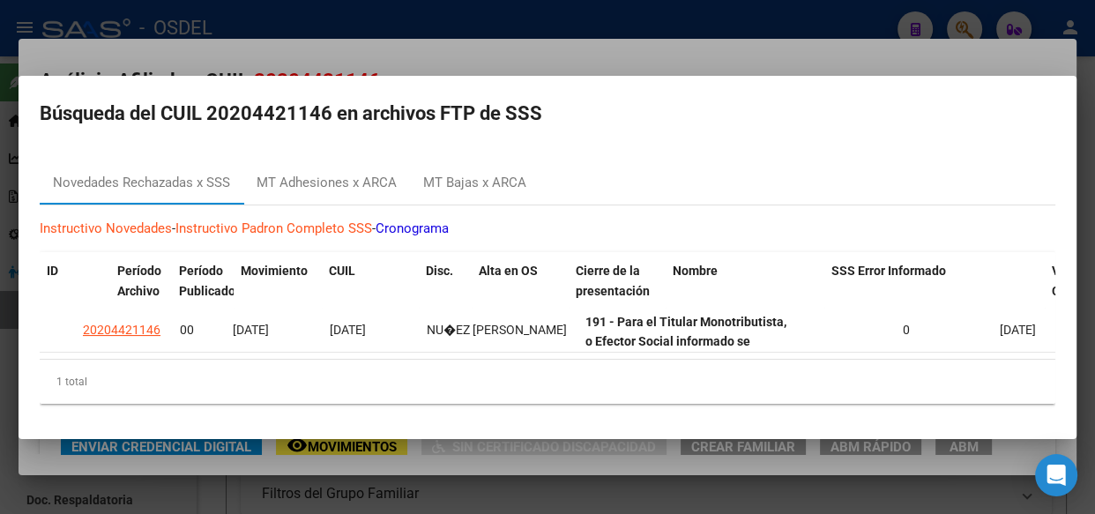
scroll to position [0, 0]
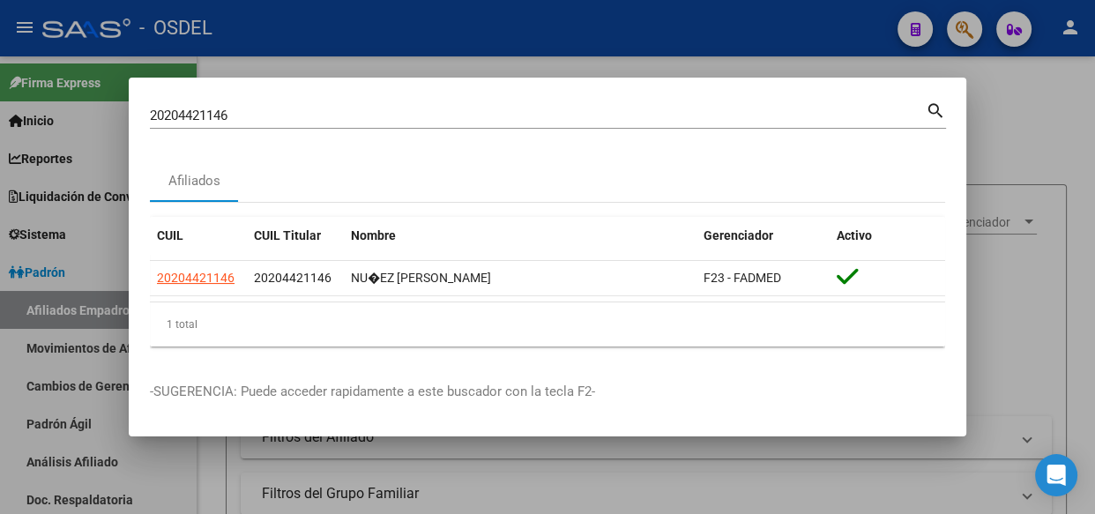
drag, startPoint x: 246, startPoint y: 115, endPoint x: 3, endPoint y: 116, distance: 243.4
click at [3, 116] on div "20204421146 Buscar (apellido, dni, cuil, nro traspaso, cuit, obra social) searc…" at bounding box center [547, 257] width 1095 height 514
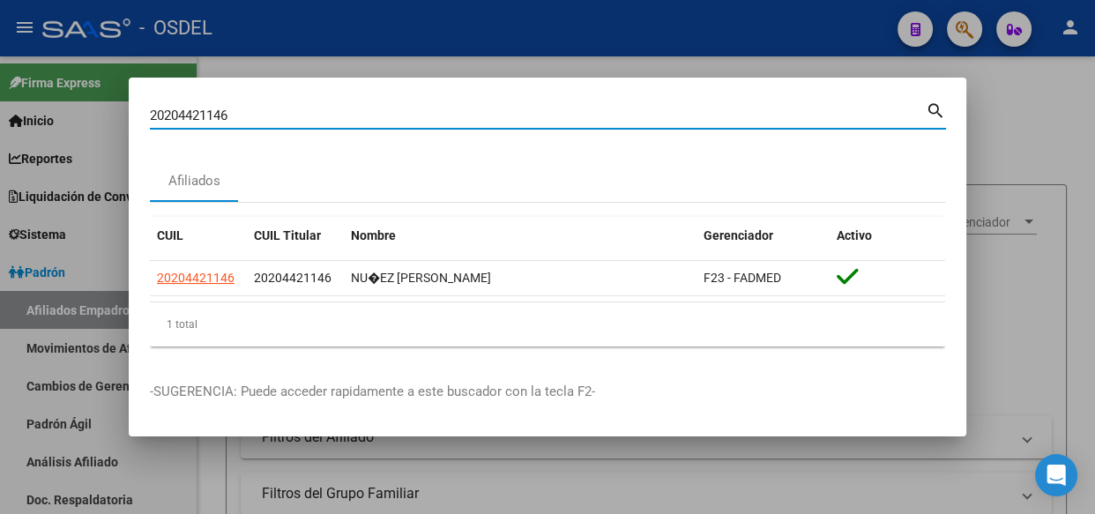
paste input "98471575"
type input "20298471575"
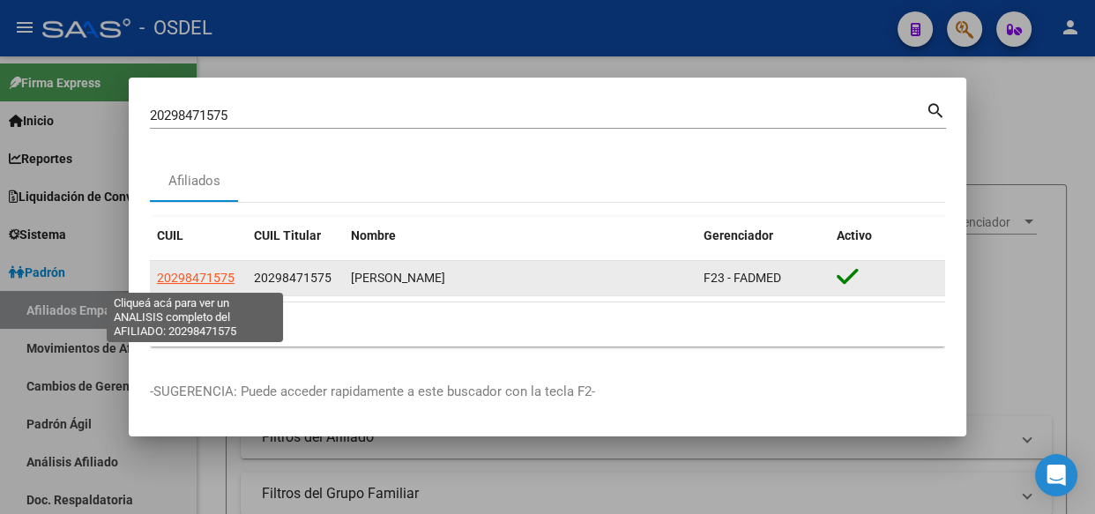
click at [210, 283] on span "20298471575" at bounding box center [196, 278] width 78 height 14
type textarea "20298471575"
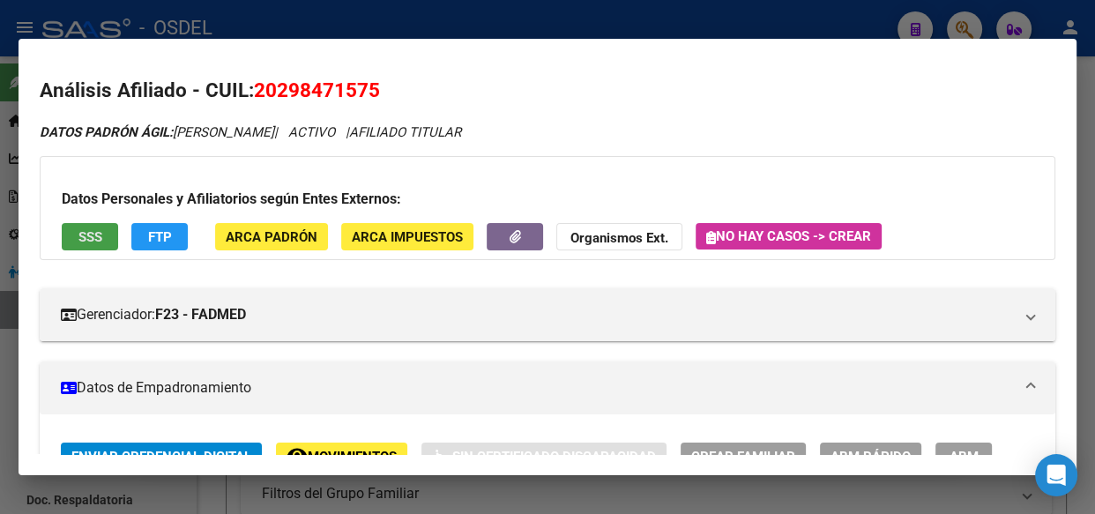
click at [101, 241] on span "SSS" at bounding box center [90, 237] width 24 height 16
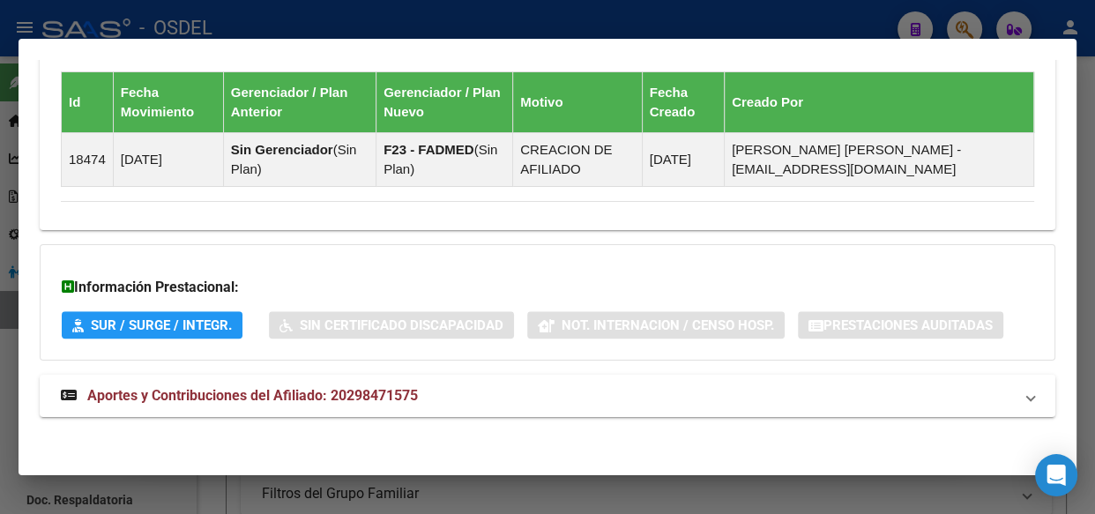
scroll to position [1121, 0]
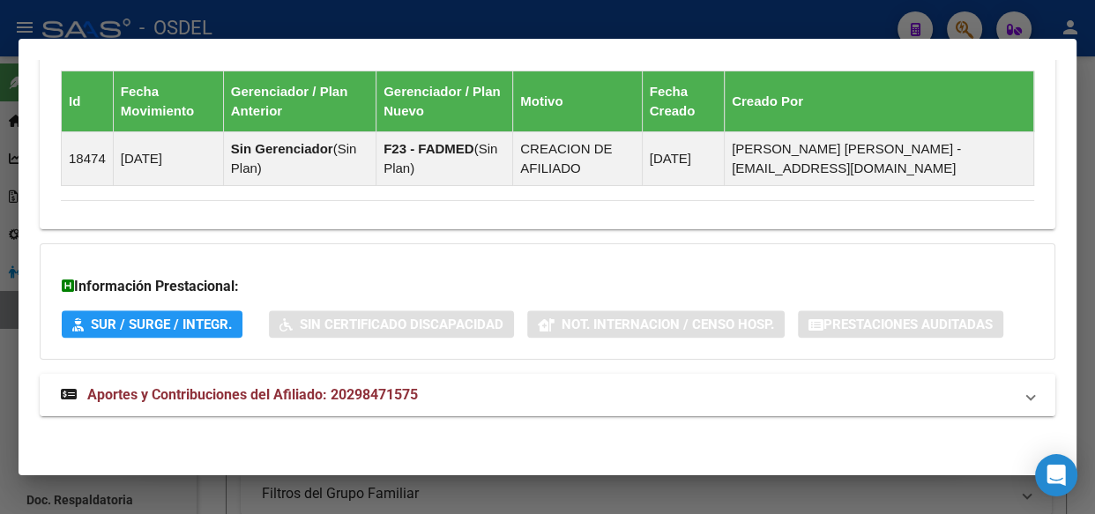
click at [220, 395] on span "Aportes y Contribuciones del Afiliado: 20298471575" at bounding box center [252, 394] width 331 height 17
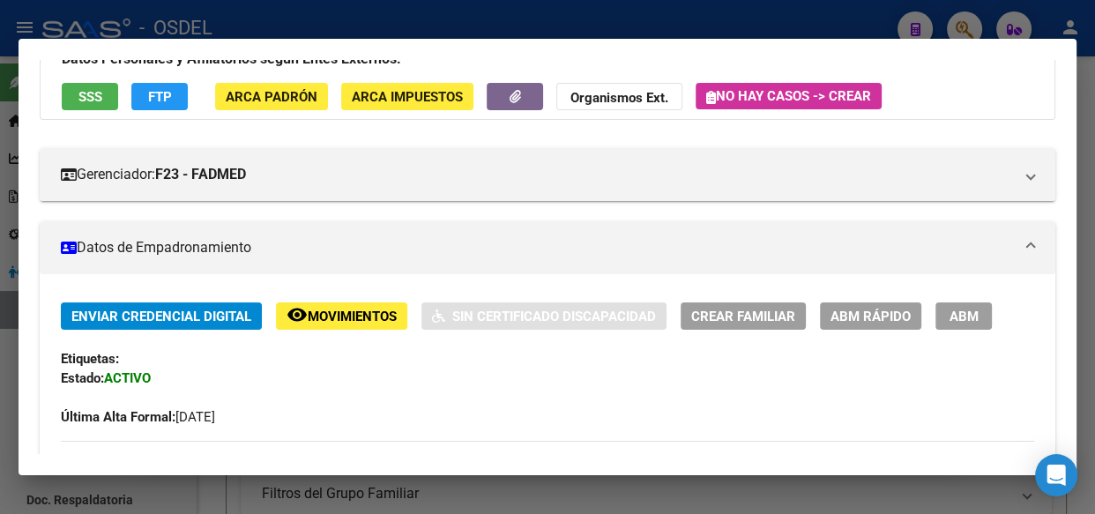
scroll to position [0, 0]
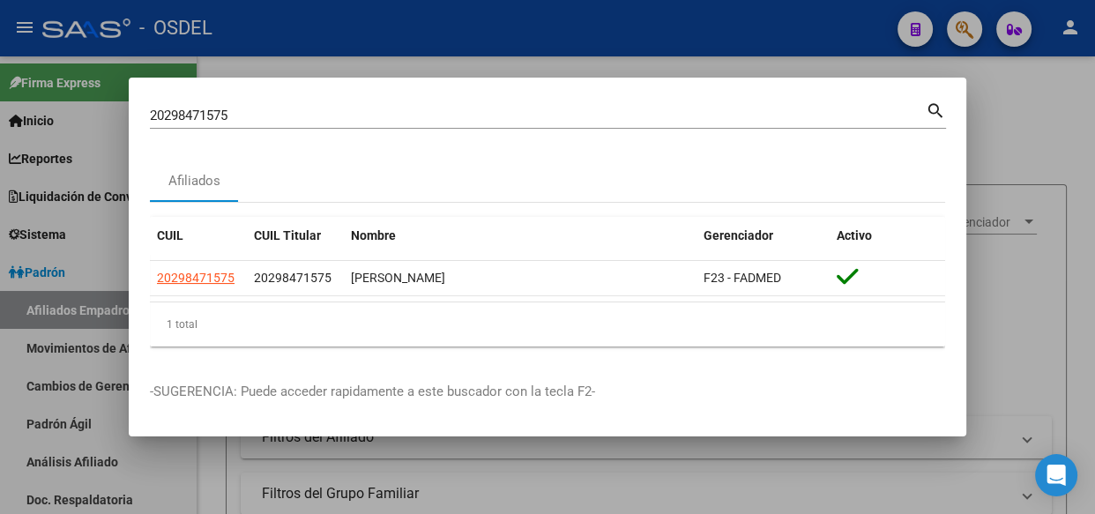
click at [250, 111] on input "20298471575" at bounding box center [538, 116] width 776 height 16
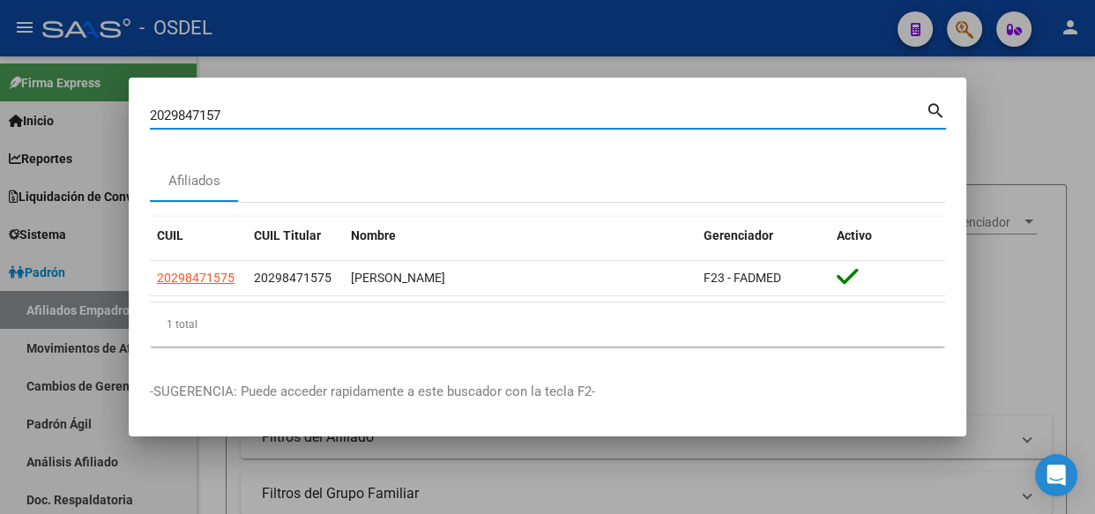
click at [167, 110] on input "2029847157" at bounding box center [538, 116] width 776 height 16
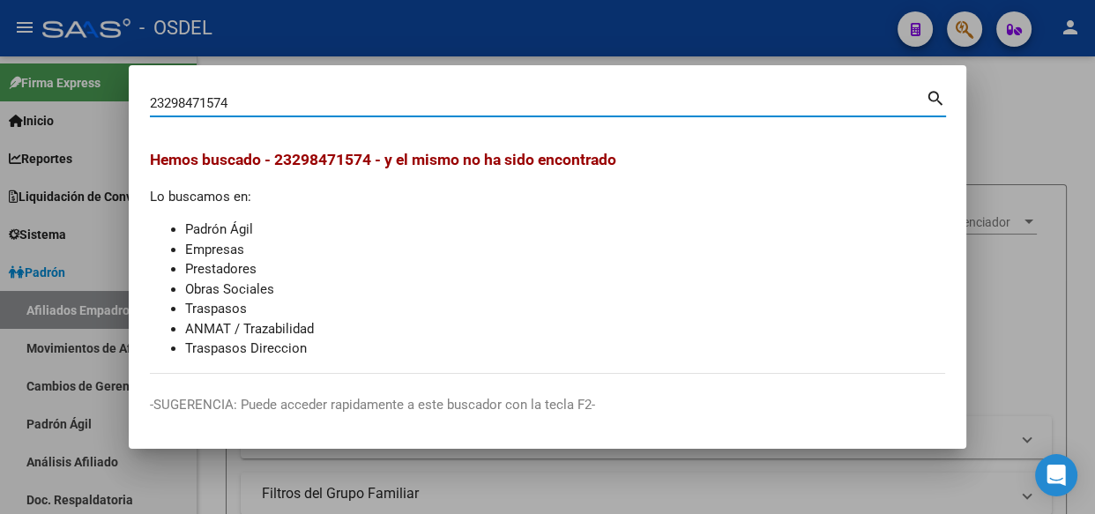
drag, startPoint x: 246, startPoint y: 98, endPoint x: 38, endPoint y: 105, distance: 208.2
click at [38, 105] on div "23298471574 Buscar (apellido, dni, cuil, nro traspaso, cuit, obra social) searc…" at bounding box center [547, 257] width 1095 height 514
paste input "0298471575"
type input "20298471575"
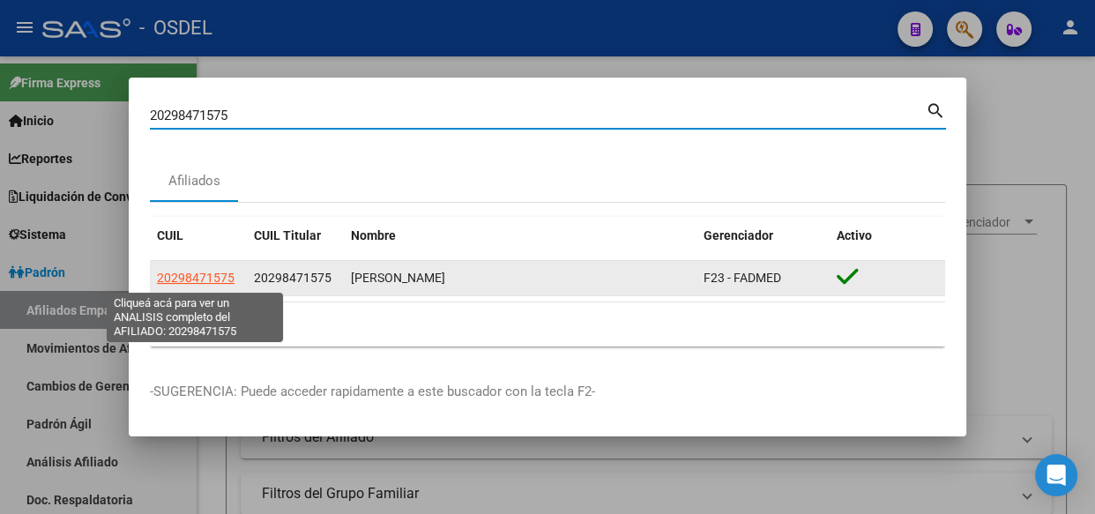
click at [206, 277] on span "20298471575" at bounding box center [196, 278] width 78 height 14
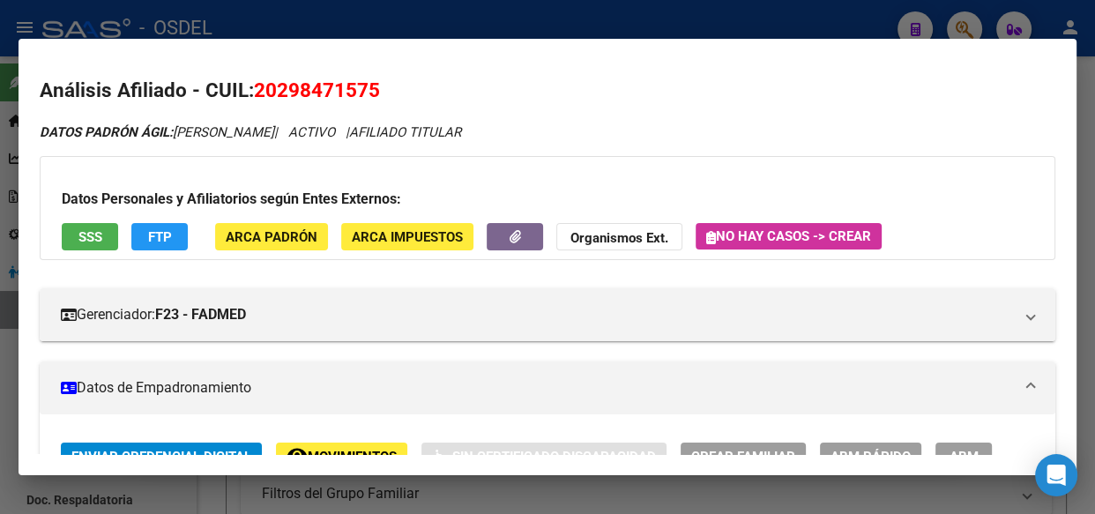
click at [112, 239] on button "SSS" at bounding box center [90, 236] width 56 height 27
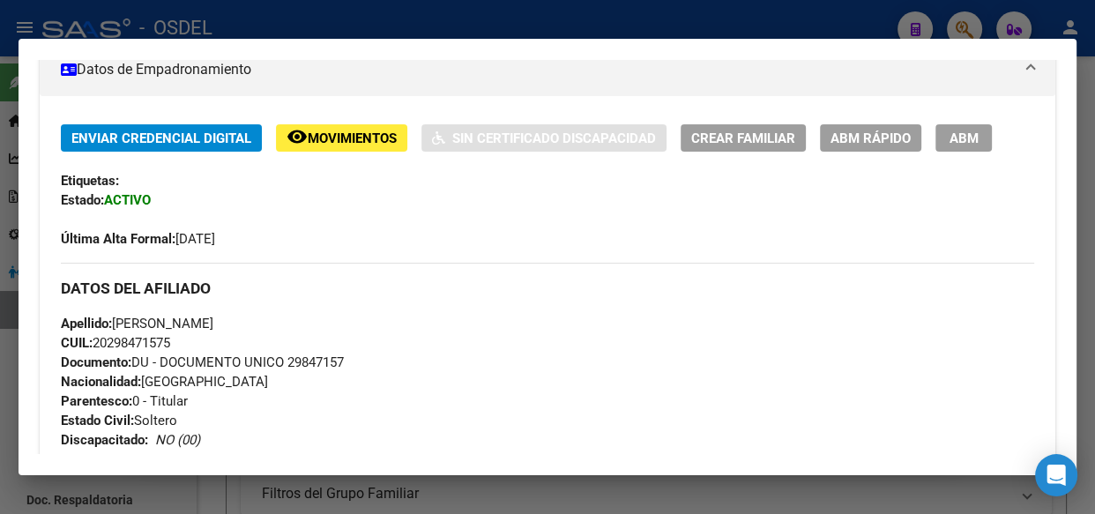
scroll to position [320, 0]
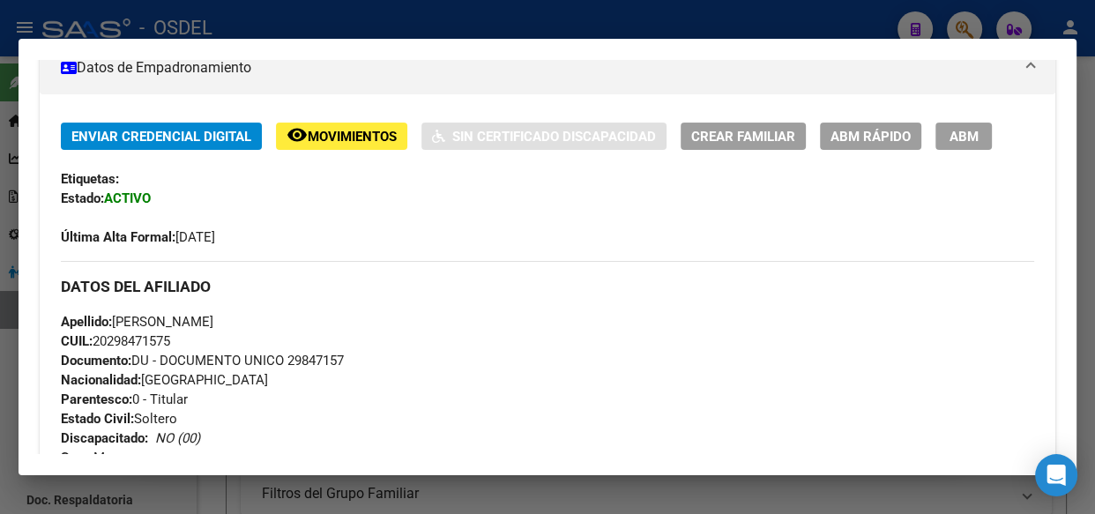
click at [976, 132] on span "ABM" at bounding box center [964, 137] width 29 height 16
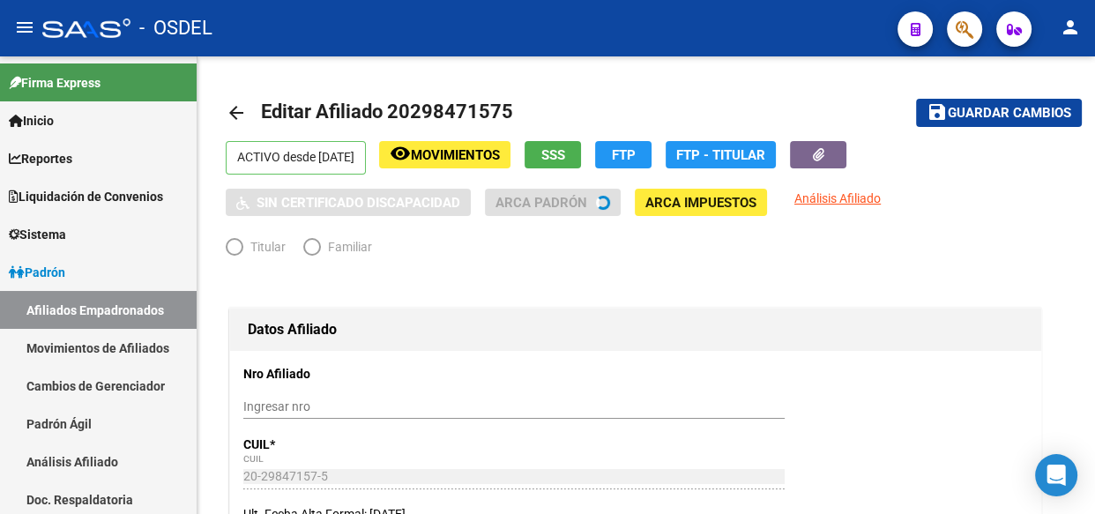
radio input "true"
type input "20-29847157-5"
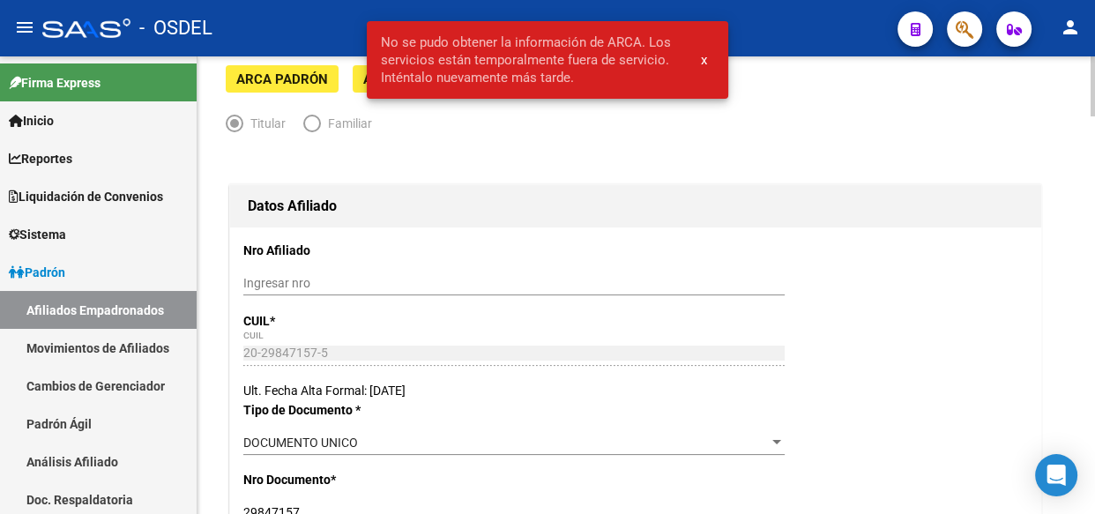
scroll to position [160, 0]
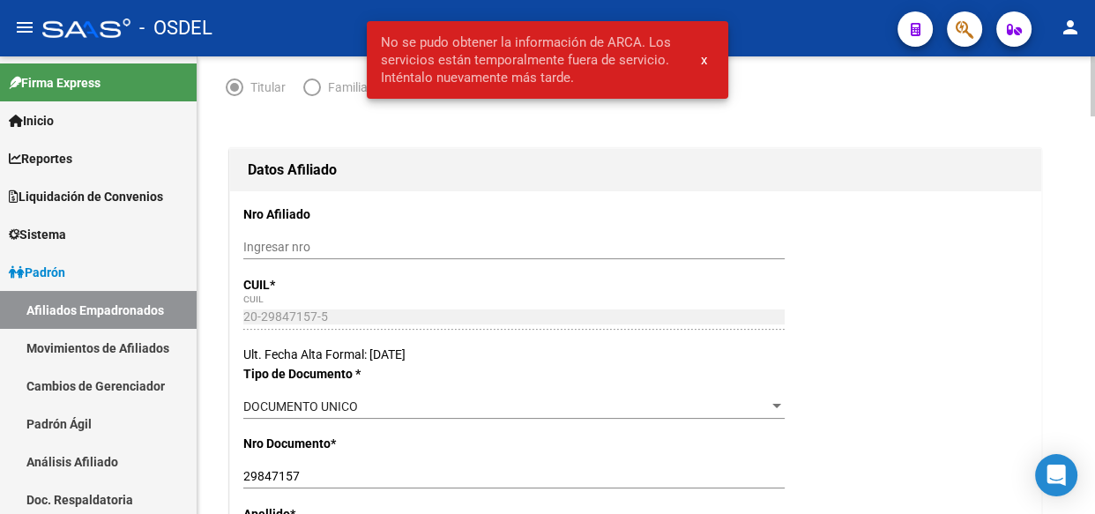
click at [287, 305] on div "20-29847157-5 CUIL" at bounding box center [513, 317] width 541 height 25
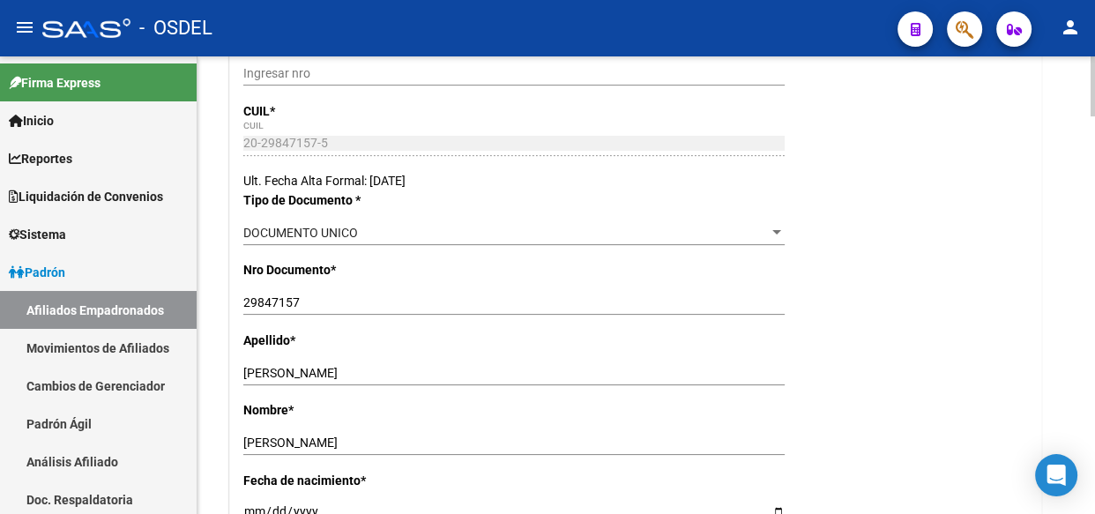
scroll to position [320, 0]
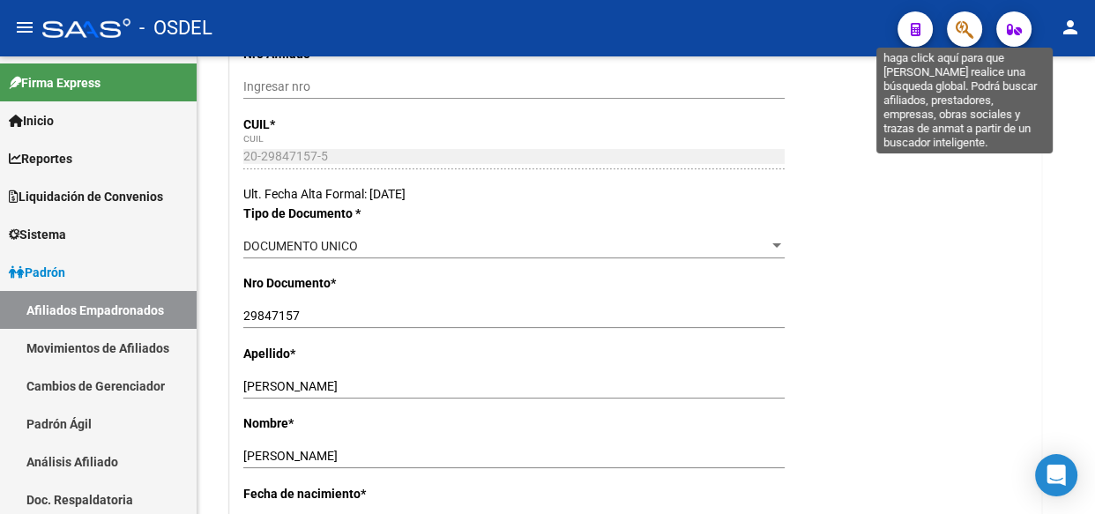
click at [964, 33] on icon "button" at bounding box center [965, 29] width 18 height 20
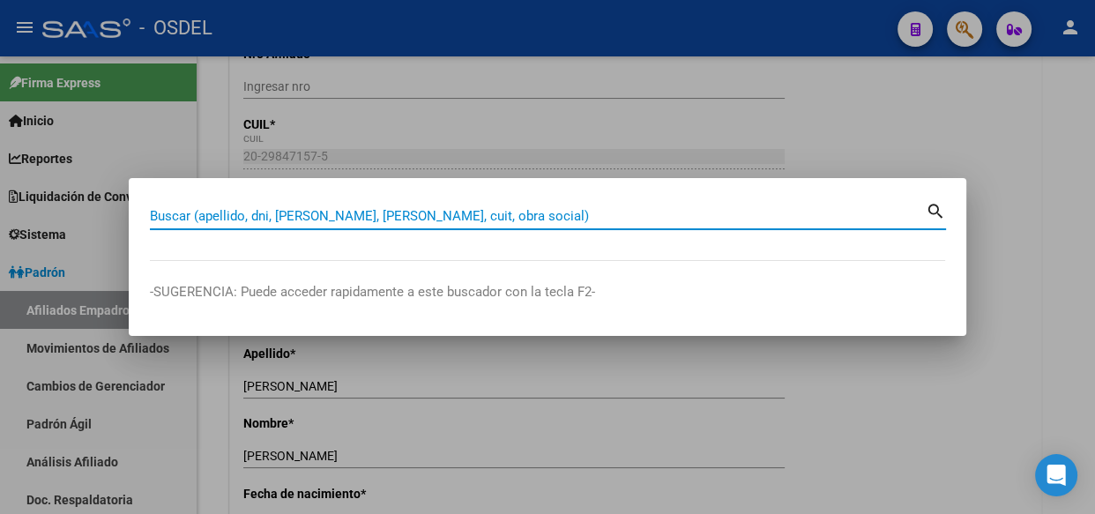
click at [319, 220] on input "Buscar (apellido, dni, [PERSON_NAME], [PERSON_NAME], cuit, obra social)" at bounding box center [538, 216] width 776 height 16
paste input "27365219236"
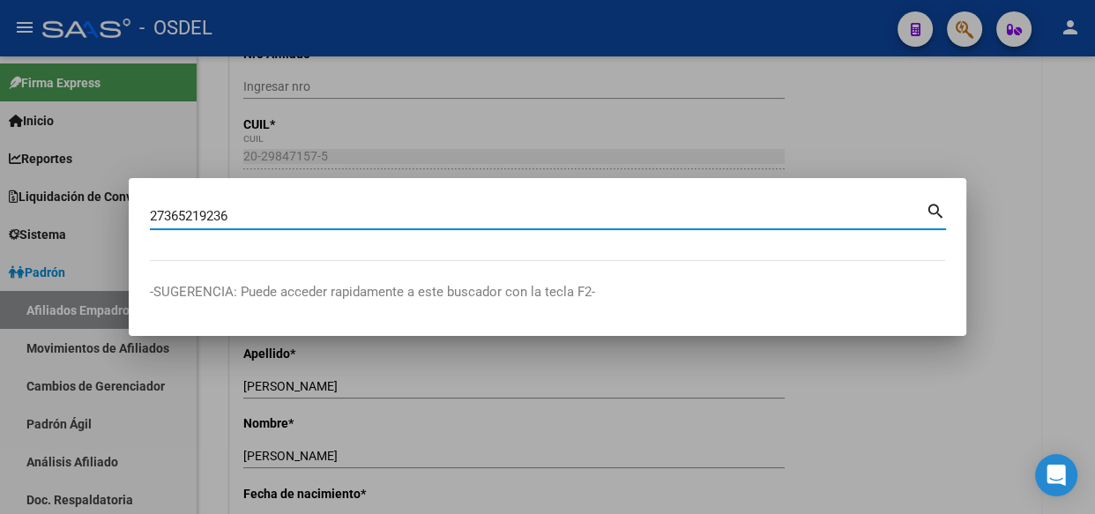
type input "27365219236"
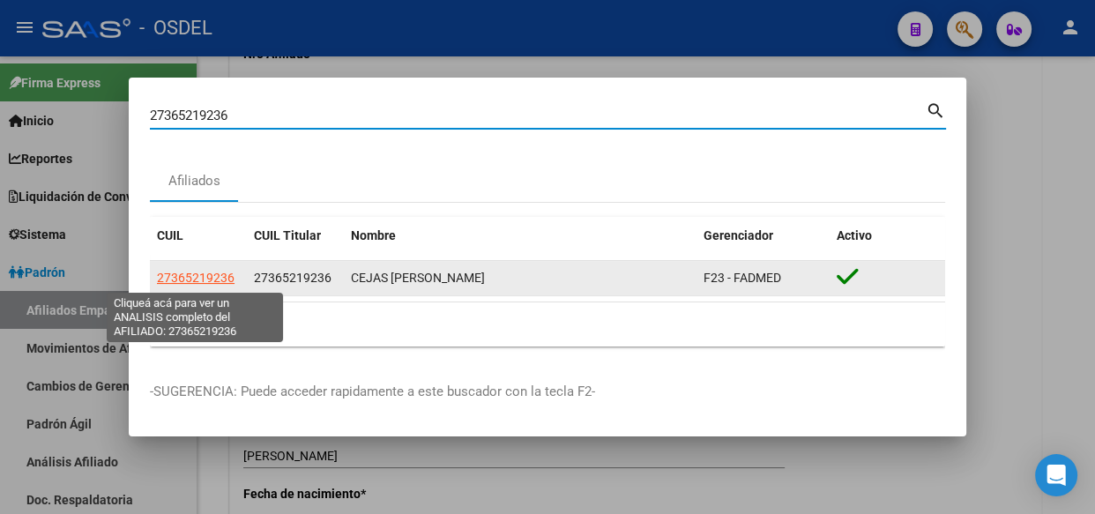
click at [211, 283] on span "27365219236" at bounding box center [196, 278] width 78 height 14
type textarea "27365219236"
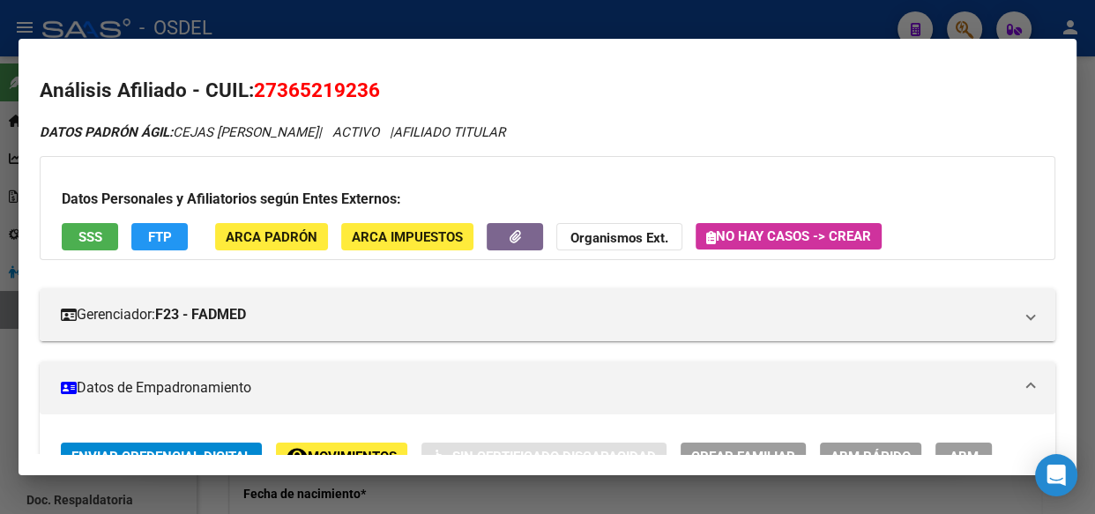
click at [92, 235] on span "SSS" at bounding box center [90, 237] width 24 height 16
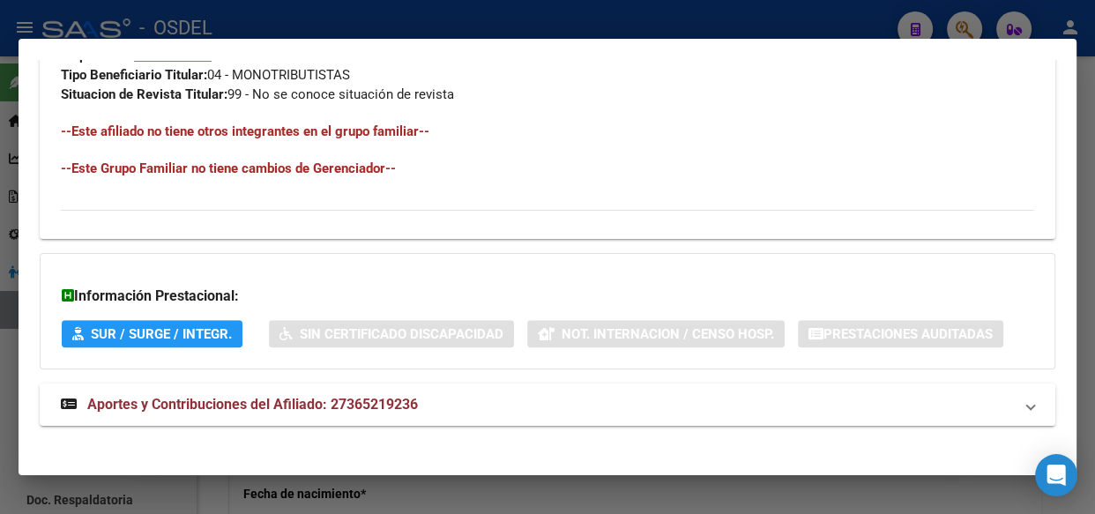
scroll to position [1063, 0]
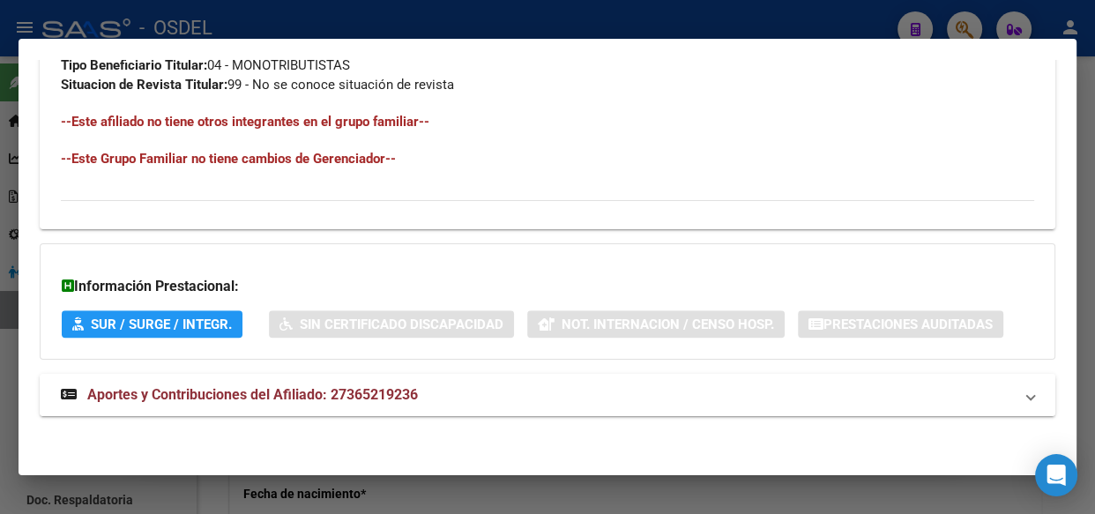
click at [324, 395] on span "Aportes y Contribuciones del Afiliado: 27365219236" at bounding box center [252, 394] width 331 height 17
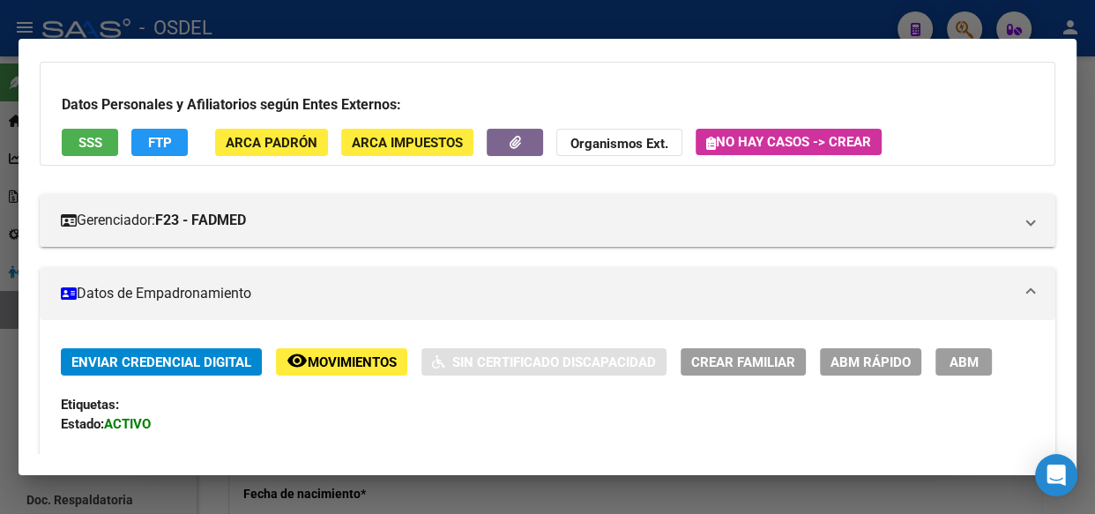
scroll to position [0, 0]
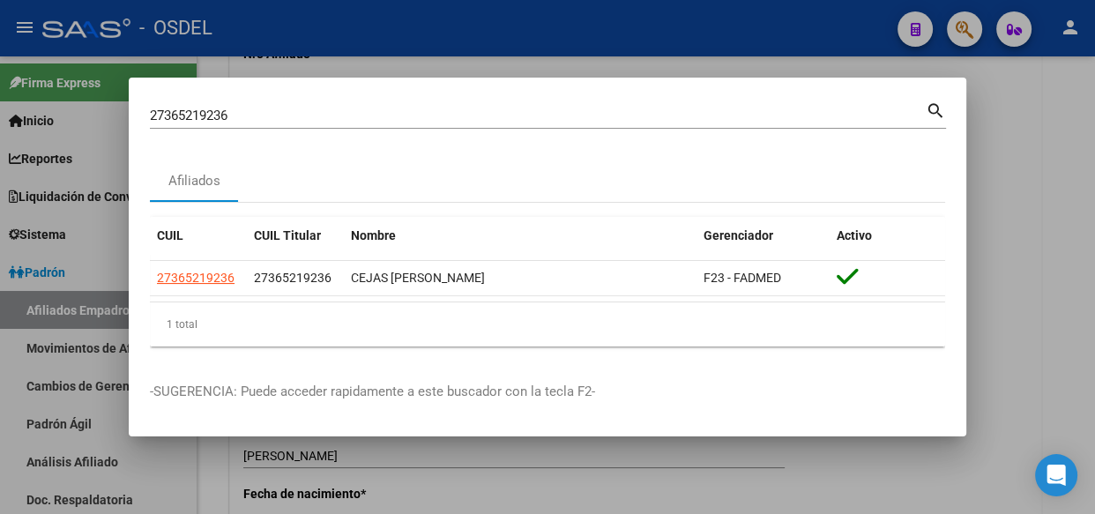
drag, startPoint x: 295, startPoint y: 123, endPoint x: 17, endPoint y: 90, distance: 279.8
click at [17, 90] on div "27365219236 Buscar (apellido, dni, cuil, nro traspaso, cuit, obra social) searc…" at bounding box center [547, 257] width 1095 height 514
click at [239, 118] on input "27365219236" at bounding box center [538, 116] width 776 height 16
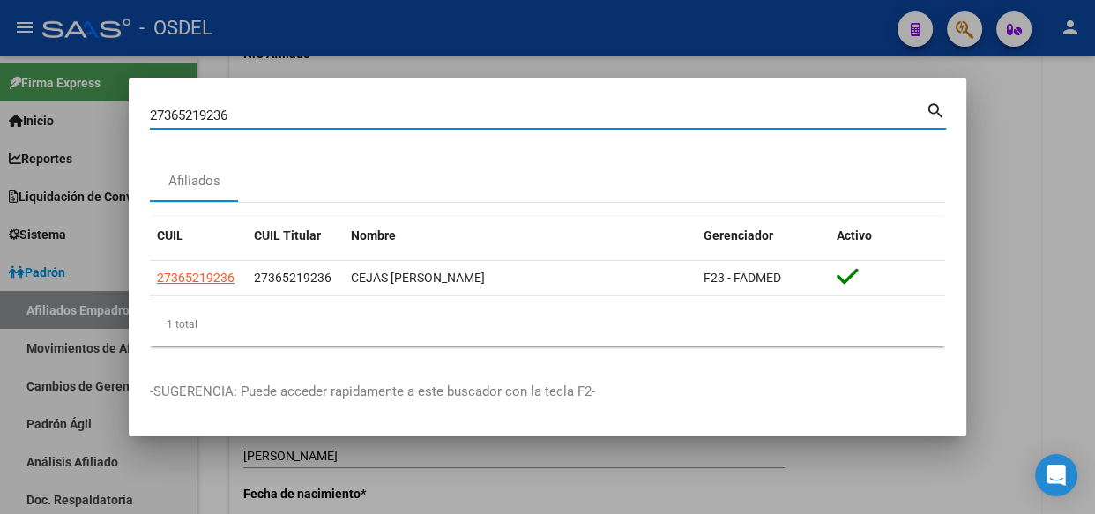
drag, startPoint x: 239, startPoint y: 117, endPoint x: 97, endPoint y: 102, distance: 142.8
click at [97, 102] on div "27365219236 Buscar (apellido, dni, cuil, nro traspaso, cuit, obra social) searc…" at bounding box center [547, 257] width 1095 height 514
paste input "551627670"
type input "27551627670"
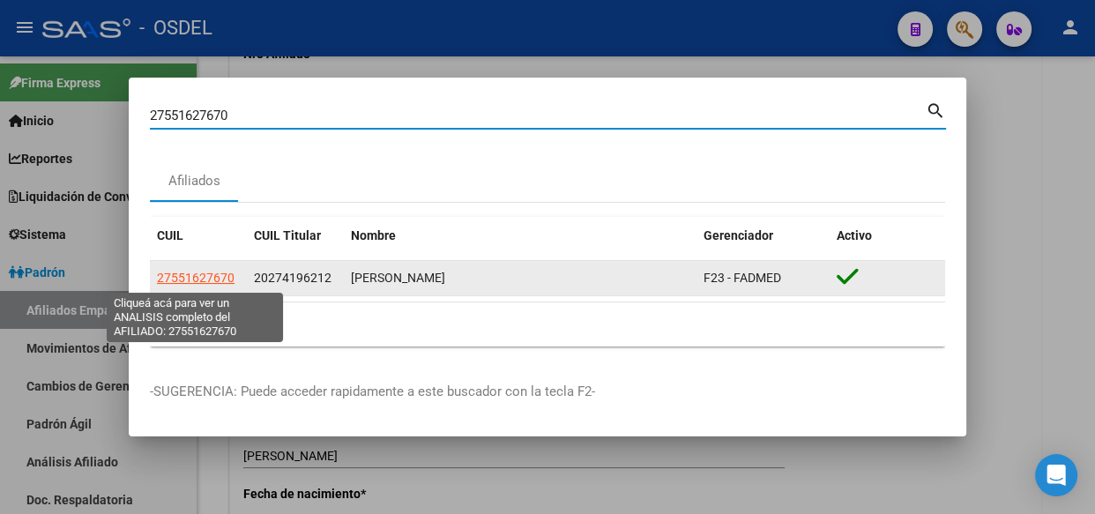
click at [203, 280] on span "27551627670" at bounding box center [196, 278] width 78 height 14
type textarea "27551627670"
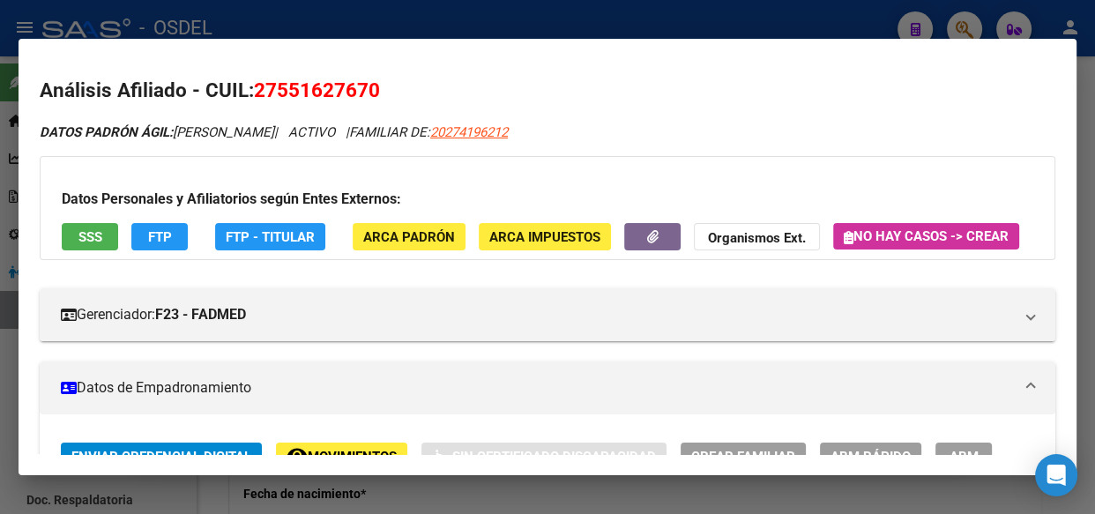
click at [98, 237] on span "SSS" at bounding box center [90, 237] width 24 height 16
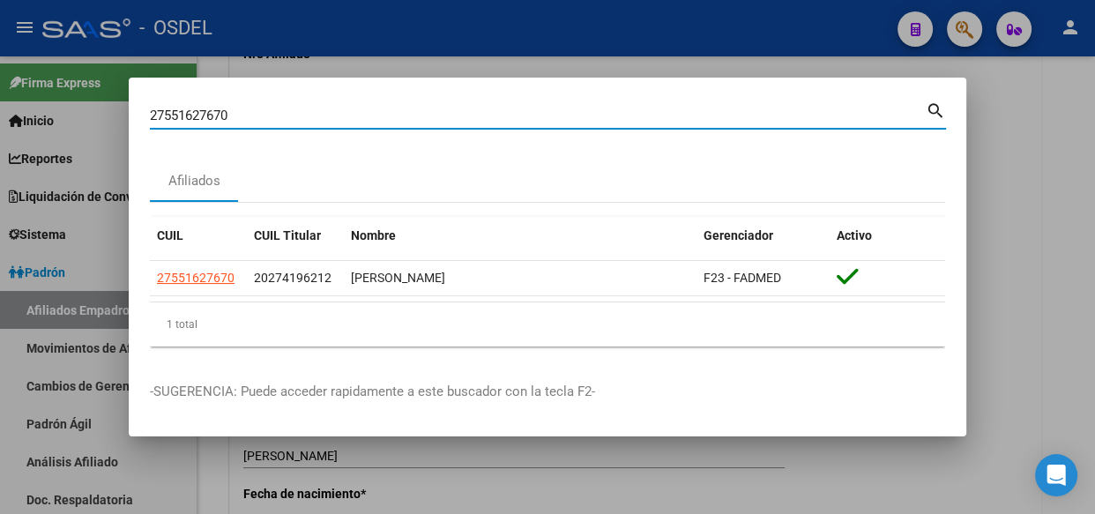
click at [169, 101] on div "27551627670 Buscar (apellido, dni, [PERSON_NAME], [PERSON_NAME], cuit, obra soc…" at bounding box center [548, 114] width 796 height 30
type input "2"
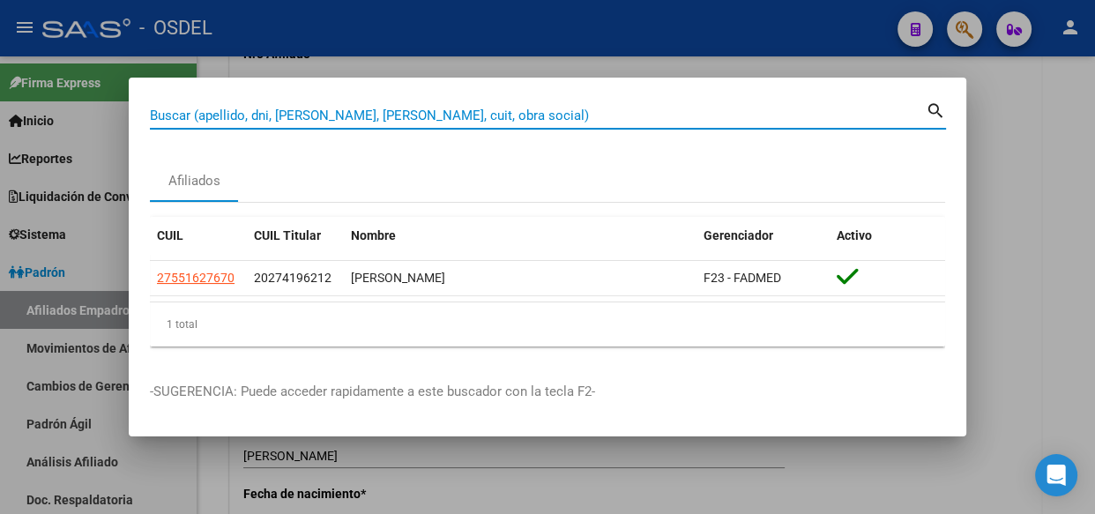
paste input "20204421146"
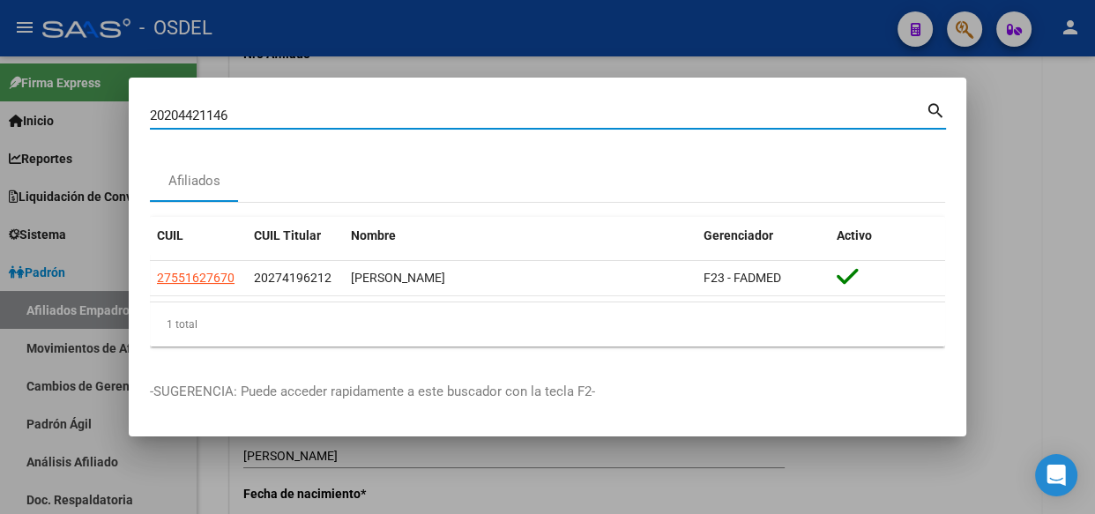
type input "20204421146"
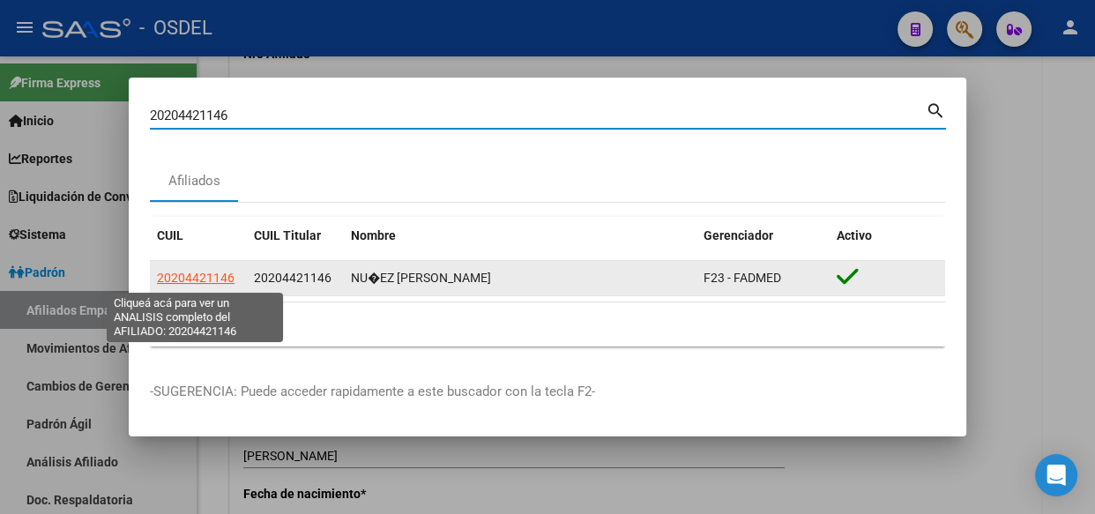
click at [204, 283] on span "20204421146" at bounding box center [196, 278] width 78 height 14
type textarea "20204421146"
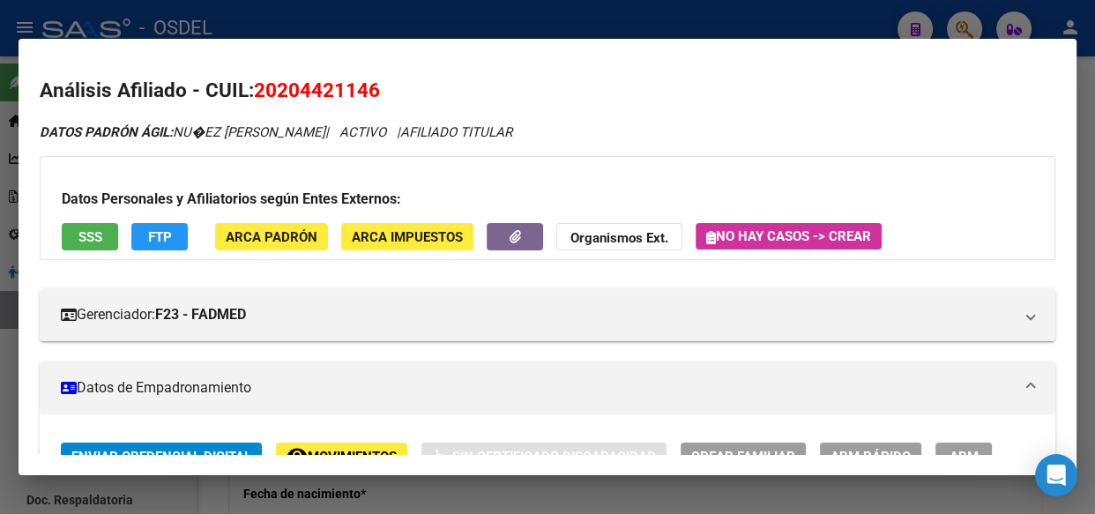
click at [106, 241] on button "SSS" at bounding box center [90, 236] width 56 height 27
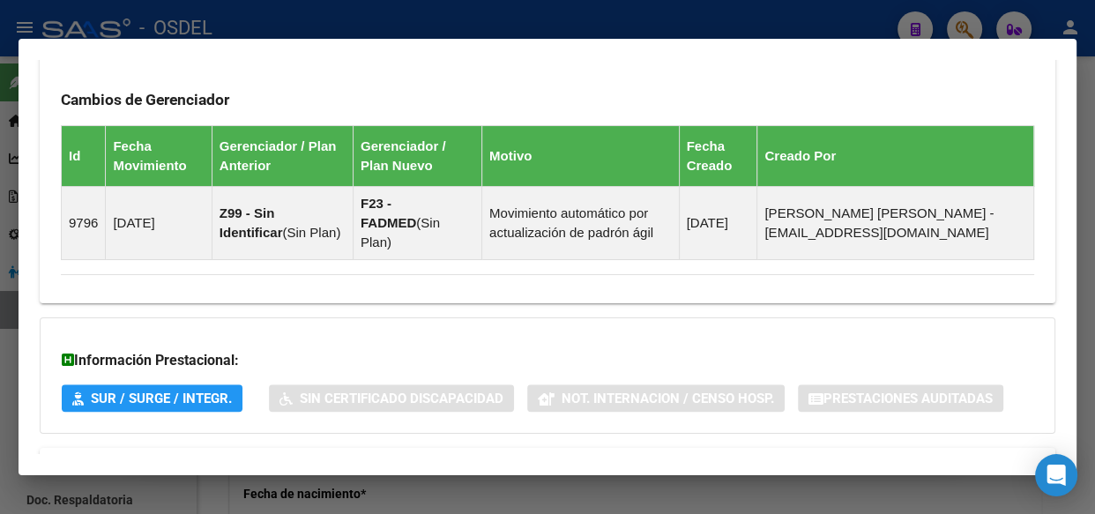
scroll to position [1212, 0]
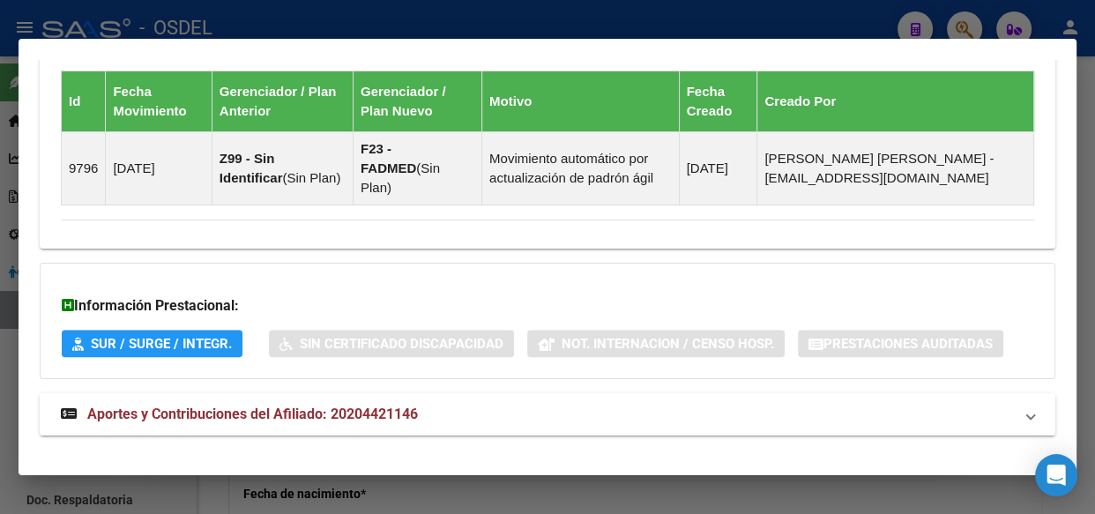
click at [230, 406] on span "Aportes y Contribuciones del Afiliado: 20204421146" at bounding box center [252, 414] width 331 height 17
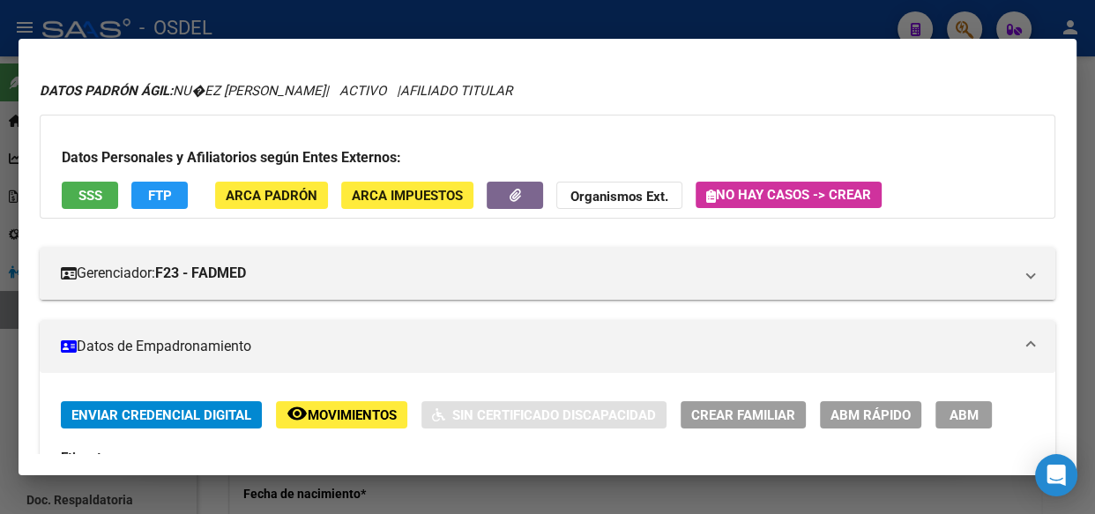
scroll to position [0, 0]
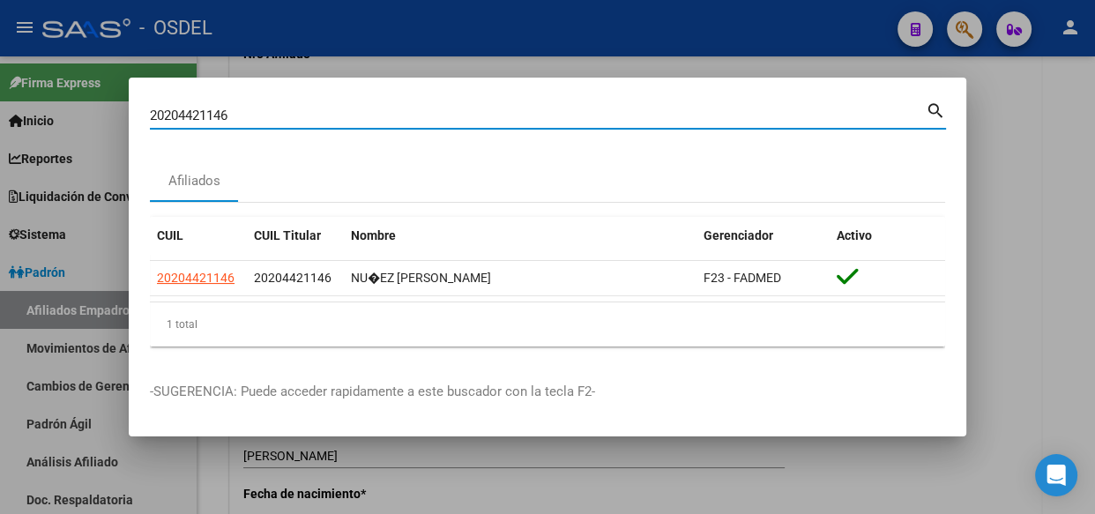
drag, startPoint x: 244, startPoint y: 109, endPoint x: 103, endPoint y: 111, distance: 141.1
click at [103, 111] on div "20204421146 Buscar (apellido, dni, cuil, nro traspaso, cuit, obra social) searc…" at bounding box center [547, 257] width 1095 height 514
paste input "34617049"
type input "34617049"
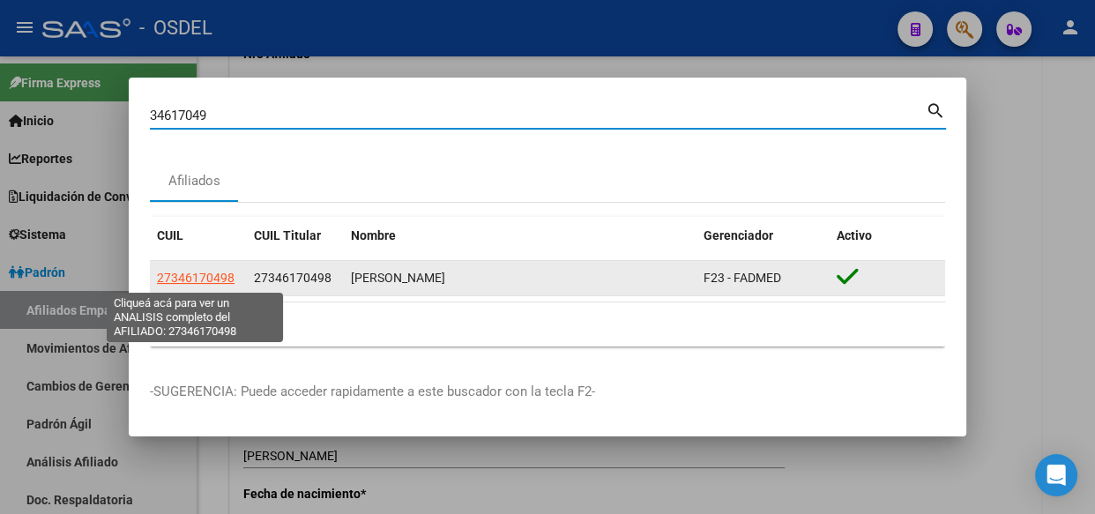
click at [209, 281] on span "27346170498" at bounding box center [196, 278] width 78 height 14
type textarea "27346170498"
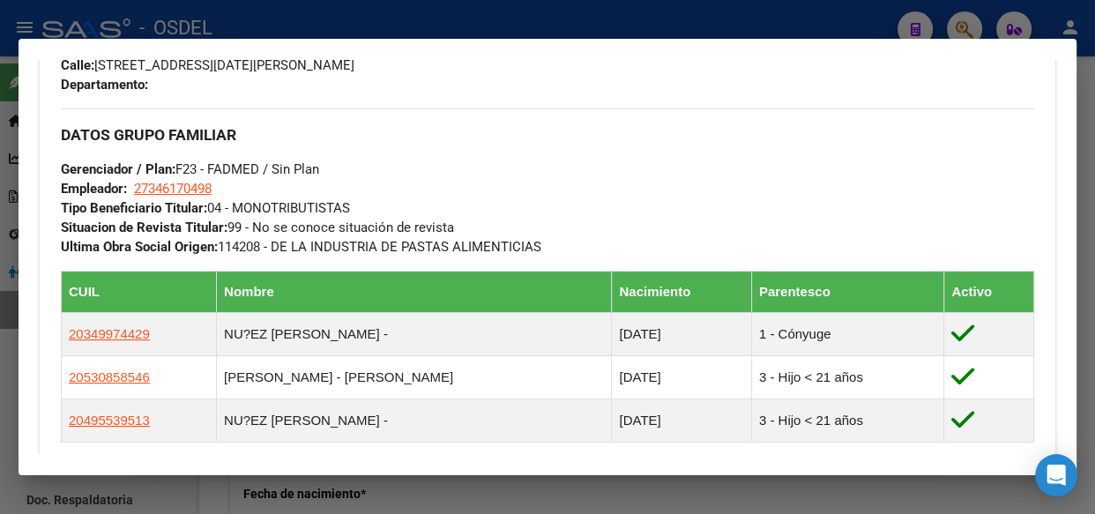
scroll to position [961, 0]
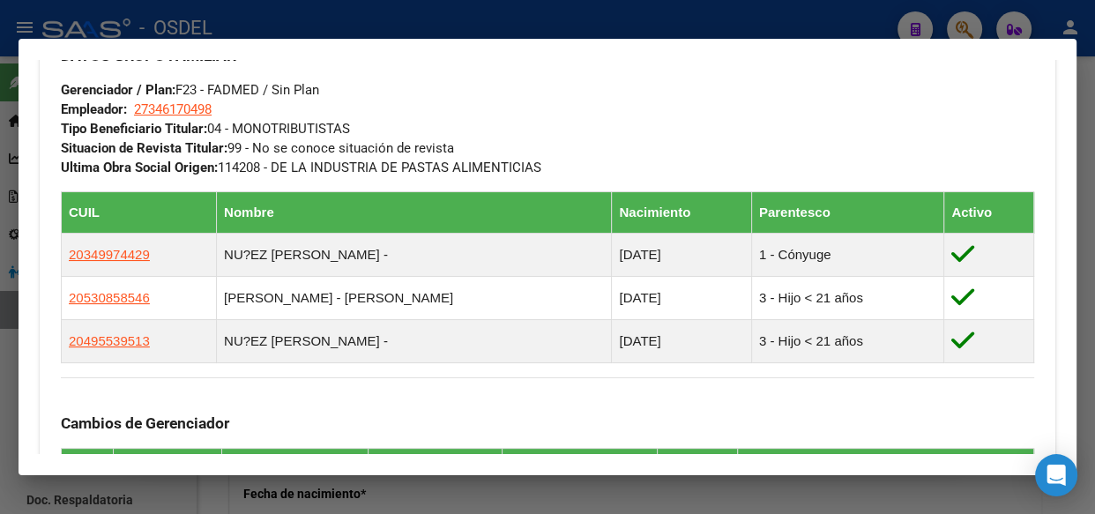
drag, startPoint x: 150, startPoint y: 253, endPoint x: 139, endPoint y: 220, distance: 35.1
click at [139, 220] on table "CUIL Nombre Nacimiento Parentesco Activo 20349974429 NU?EZ [PERSON_NAME] - [DAT…" at bounding box center [547, 277] width 973 height 172
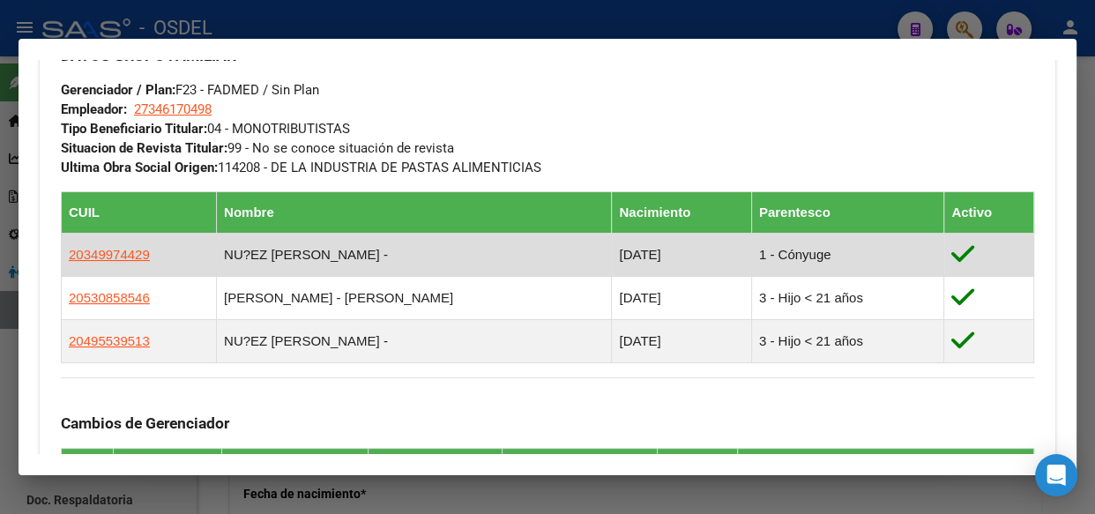
click at [173, 260] on td "20349974429" at bounding box center [139, 255] width 155 height 43
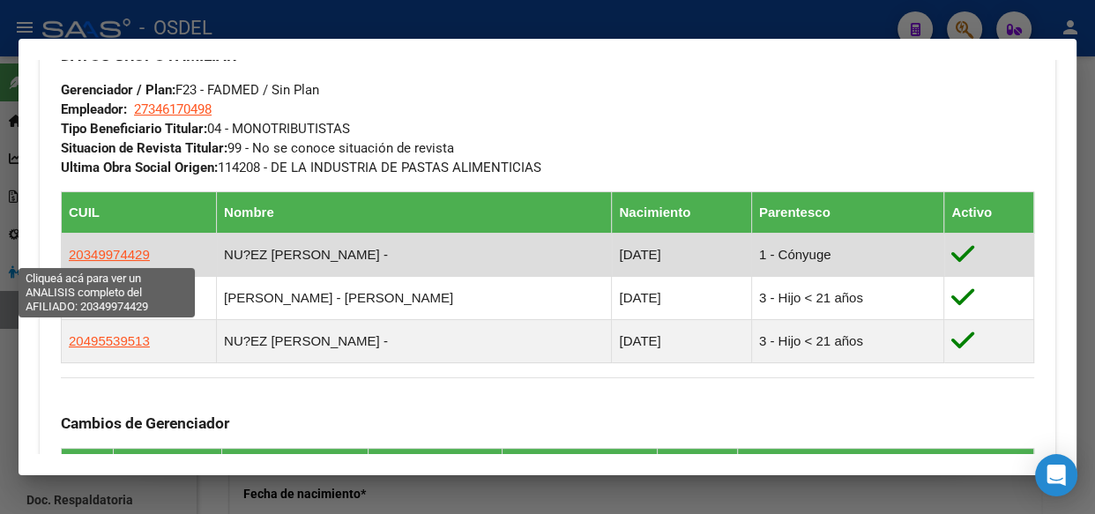
drag, startPoint x: 168, startPoint y: 257, endPoint x: 68, endPoint y: 259, distance: 99.7
click at [68, 259] on td "20349974429" at bounding box center [139, 255] width 155 height 43
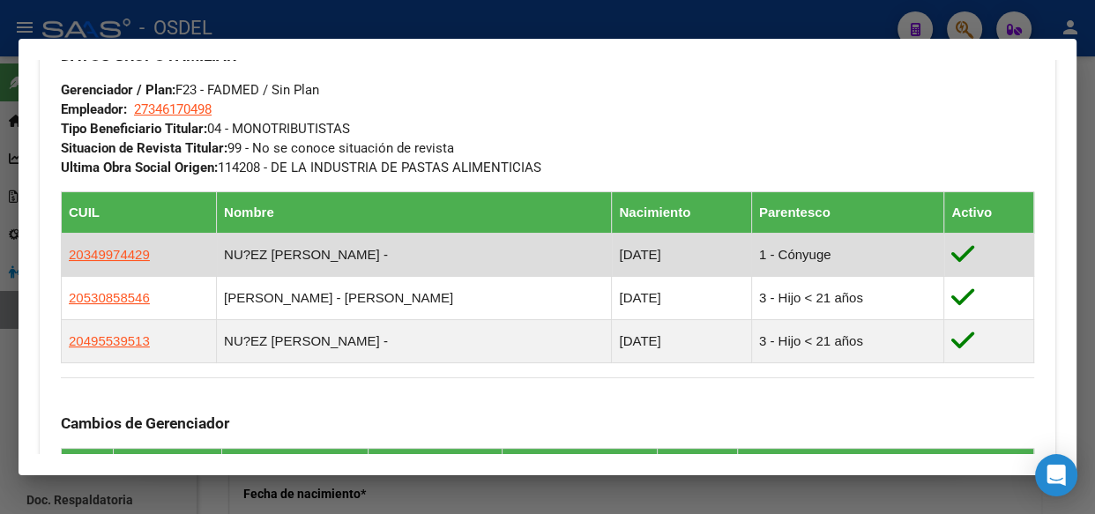
copy span "20349974429"
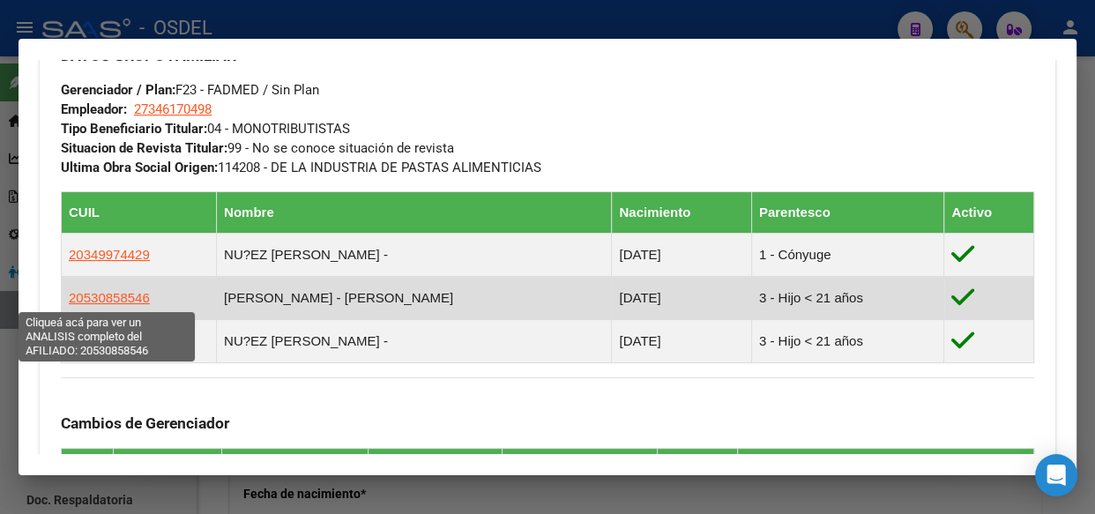
drag, startPoint x: 164, startPoint y: 302, endPoint x: 68, endPoint y: 300, distance: 96.1
click at [68, 300] on td "20530858546" at bounding box center [139, 298] width 155 height 43
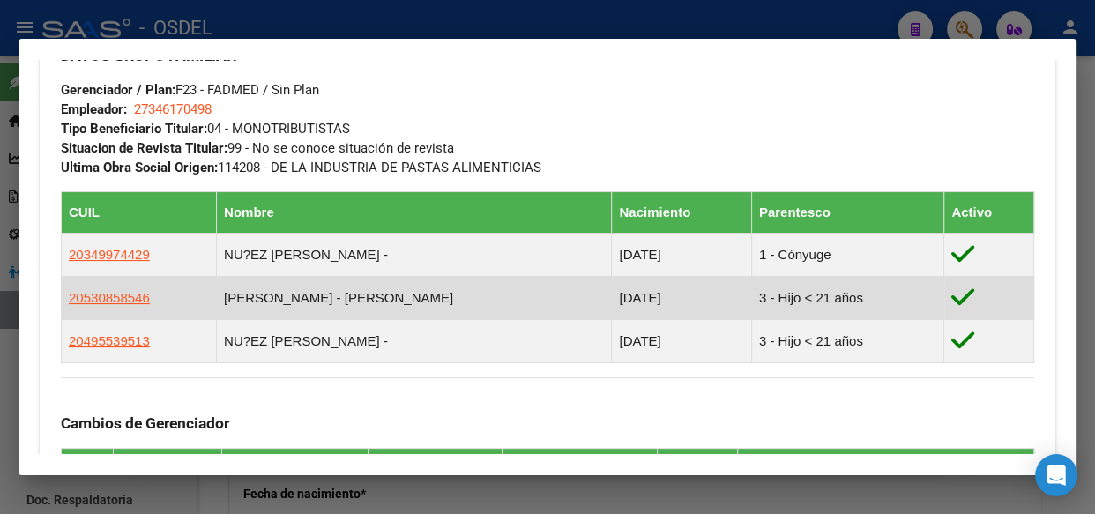
copy span "20530858546"
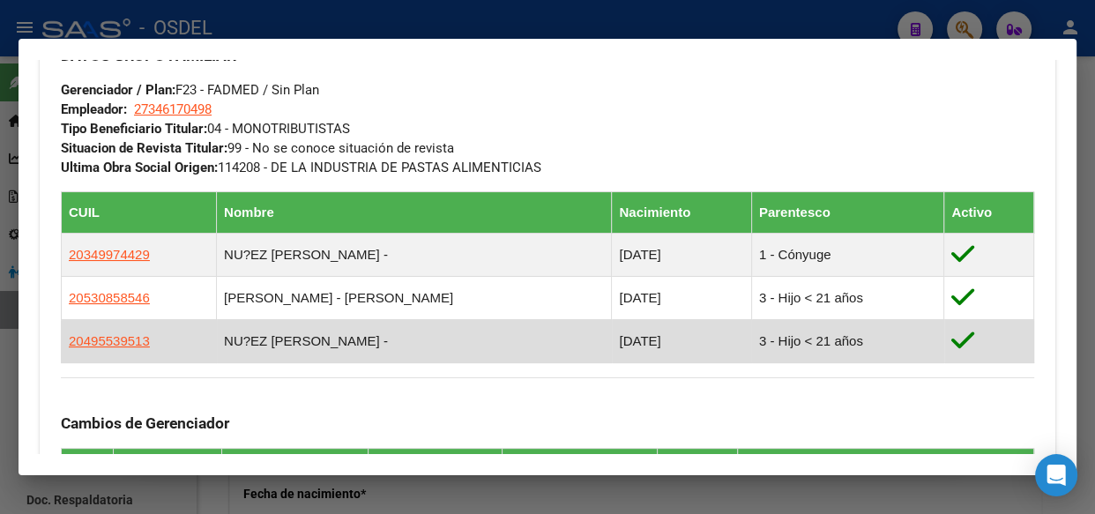
drag, startPoint x: 155, startPoint y: 339, endPoint x: 63, endPoint y: 338, distance: 92.6
click at [63, 338] on td "20495539513" at bounding box center [139, 341] width 155 height 43
copy span "20495539513"
